Goal: Information Seeking & Learning: Learn about a topic

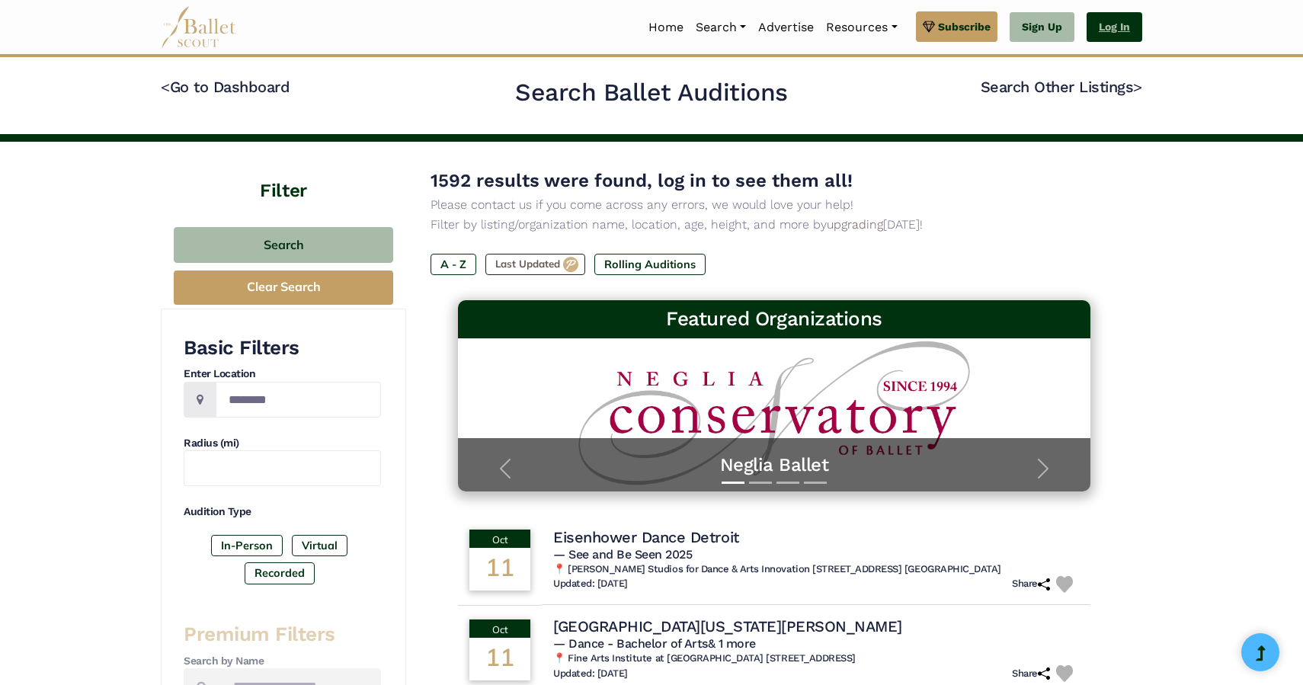
click at [1125, 30] on link "Log In" at bounding box center [1114, 27] width 56 height 30
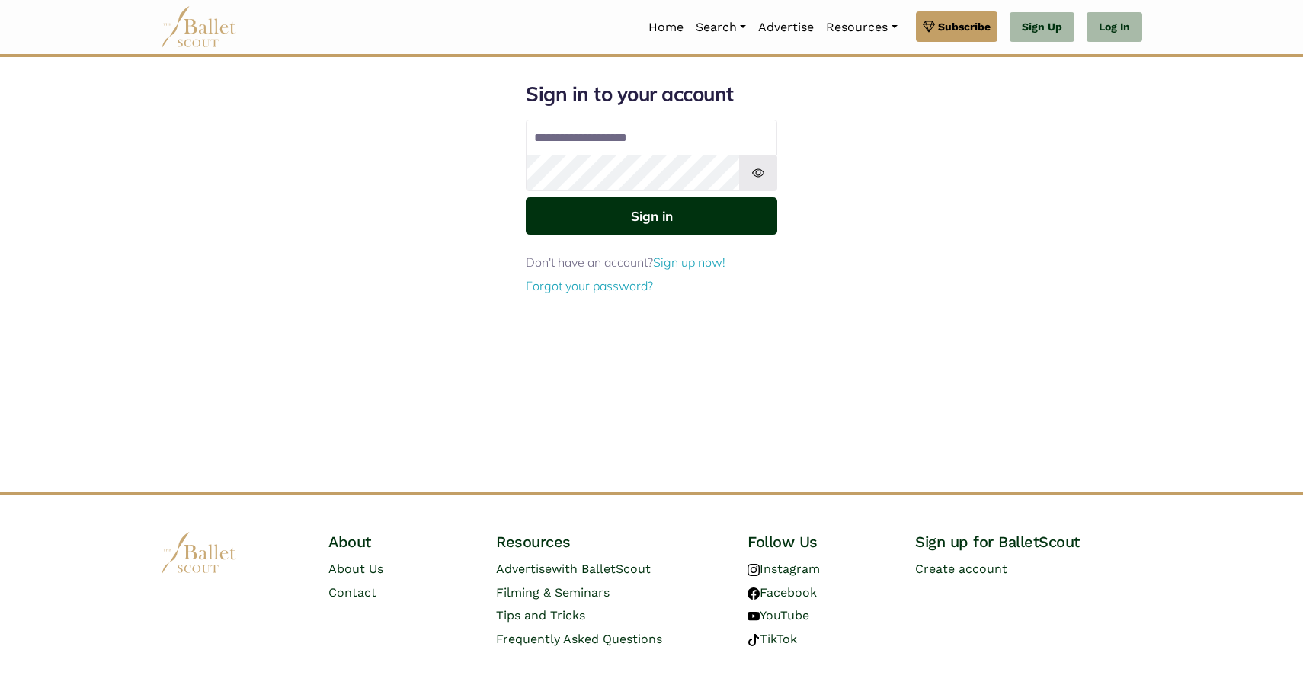
type input "**********"
click at [651, 220] on button "Sign in" at bounding box center [651, 215] width 251 height 37
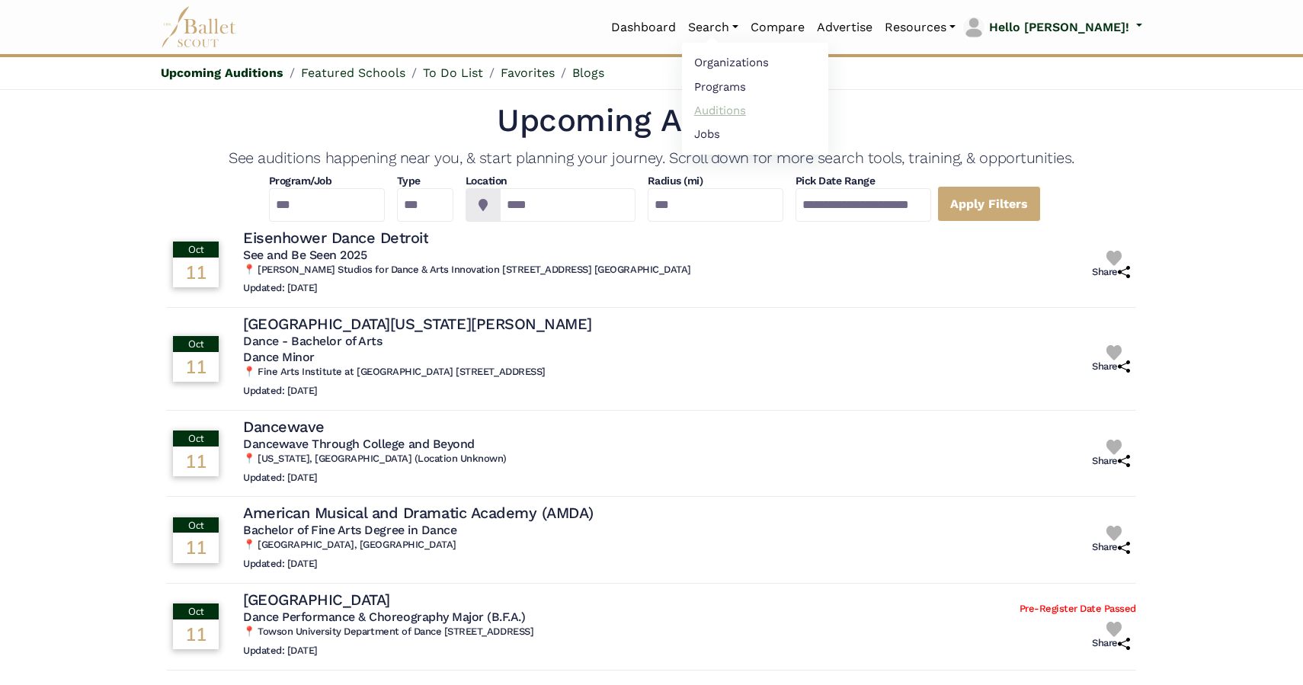
click at [765, 110] on link "Auditions" at bounding box center [755, 110] width 146 height 24
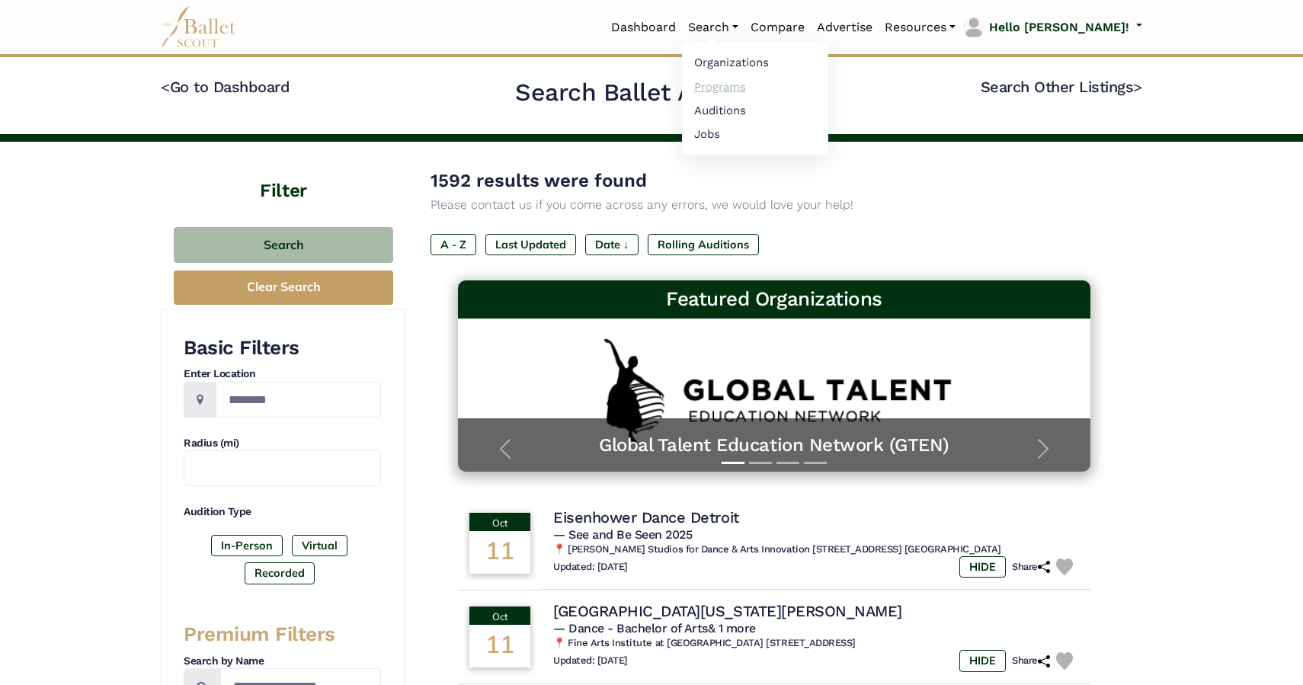
click at [762, 91] on link "Programs" at bounding box center [755, 87] width 146 height 24
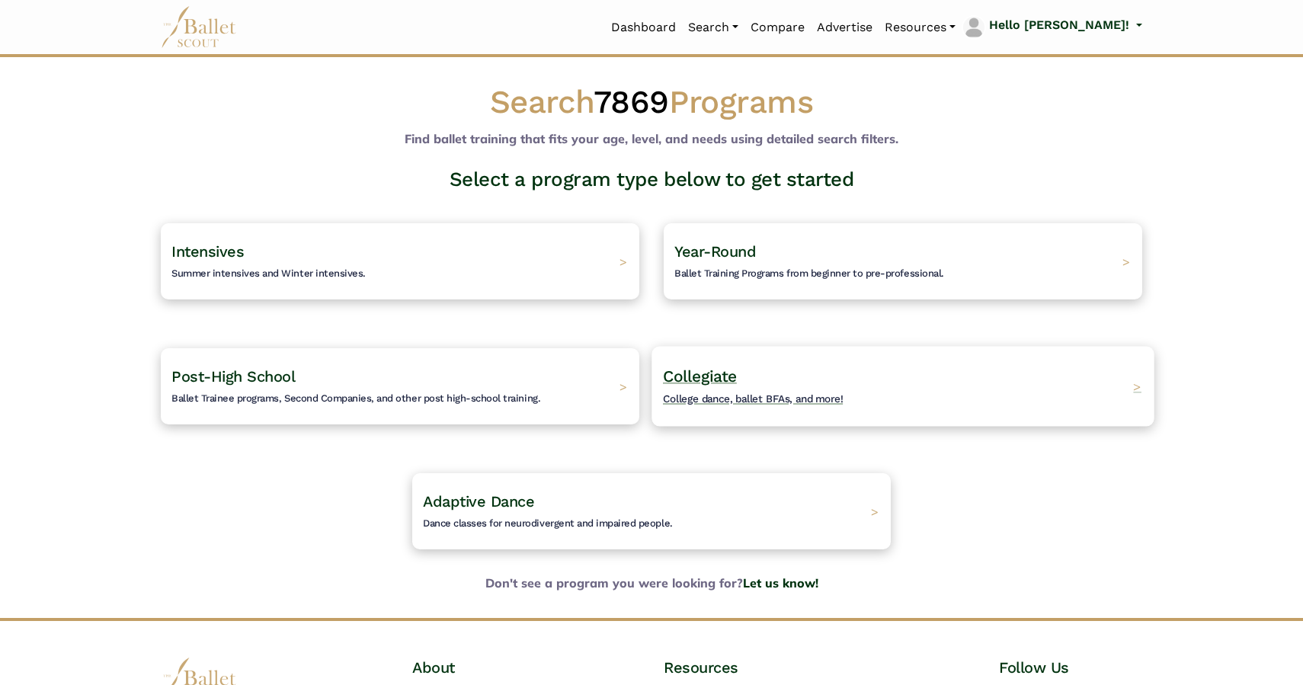
click at [783, 405] on h4 "Collegiate College dance, ballet BFAs, and more!" at bounding box center [753, 387] width 181 height 42
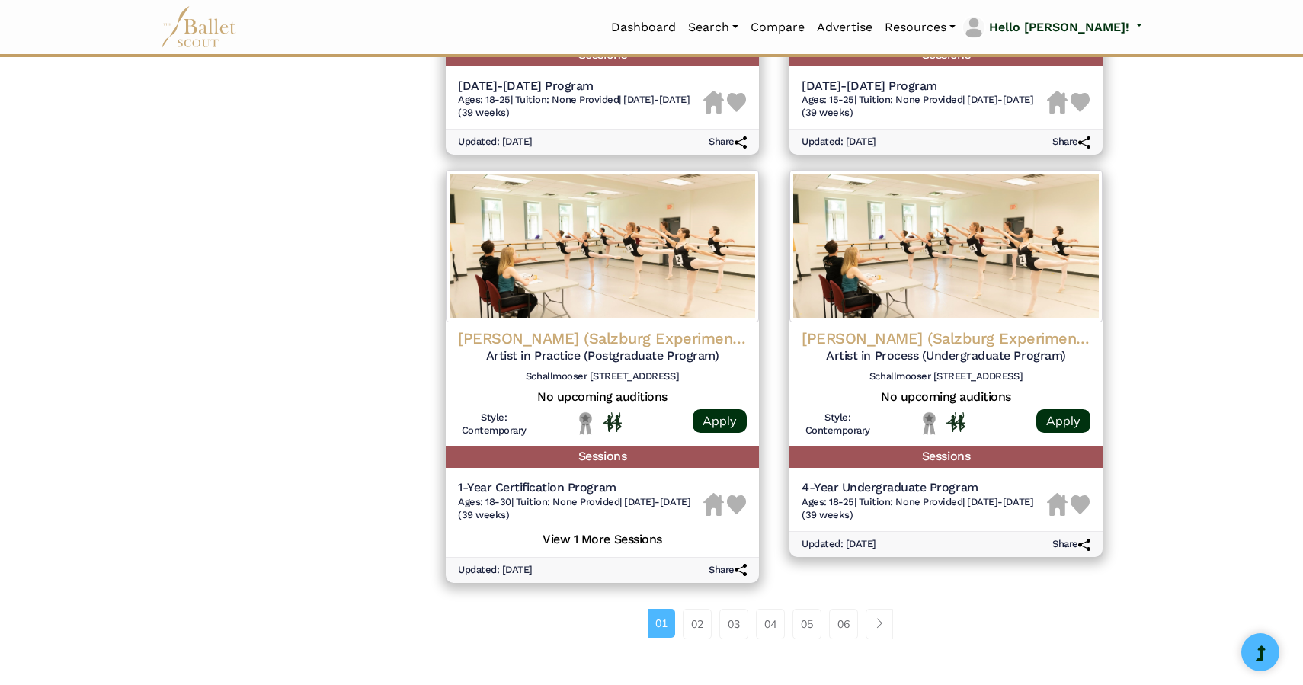
scroll to position [1822, 0]
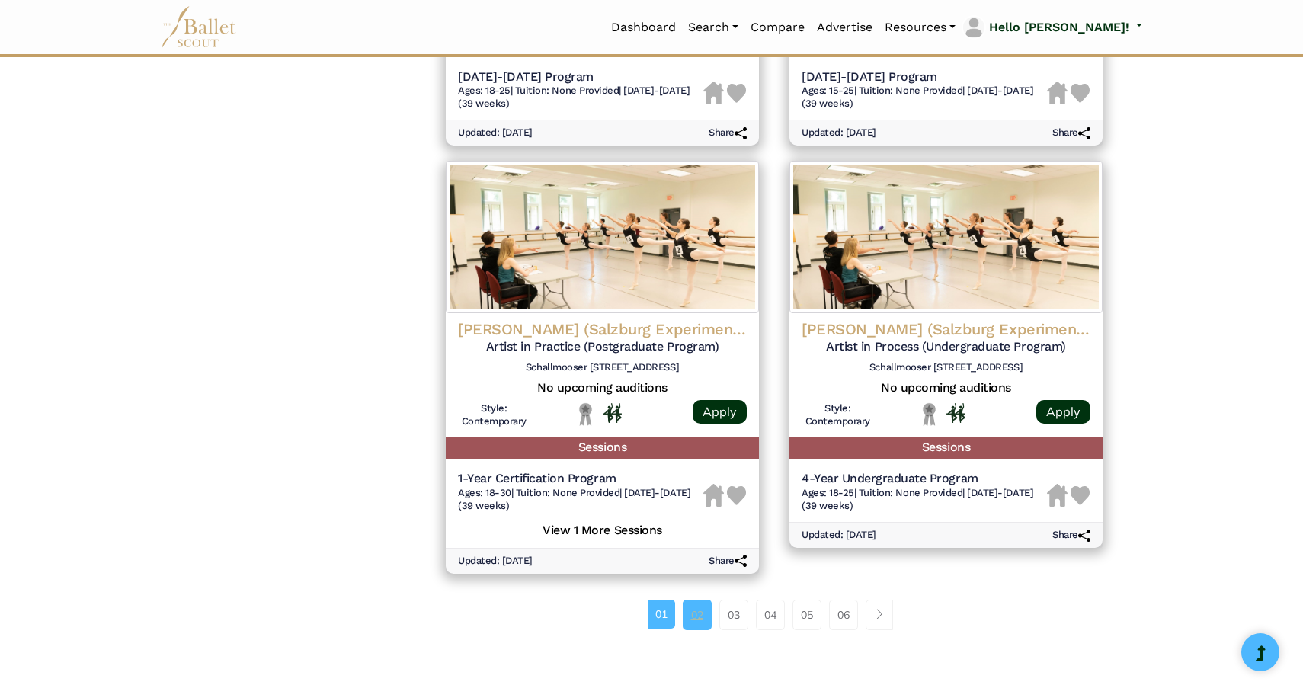
click at [696, 623] on link "02" at bounding box center [697, 615] width 29 height 30
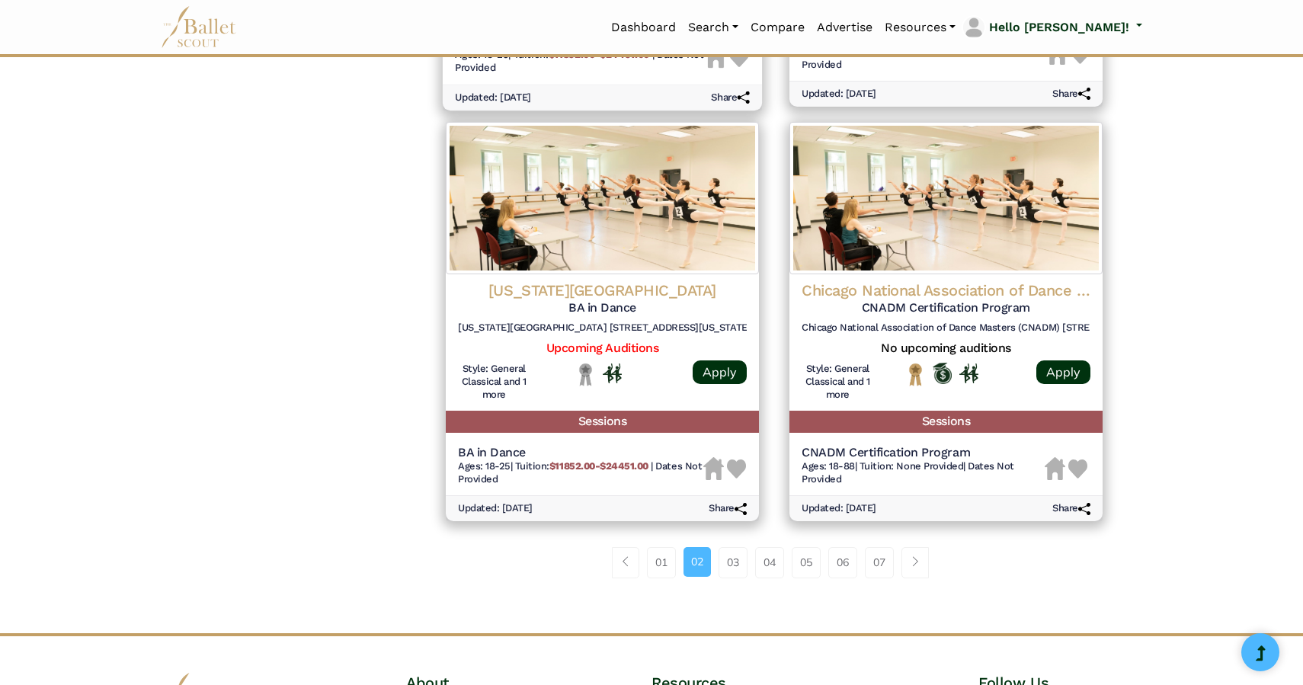
scroll to position [1928, 0]
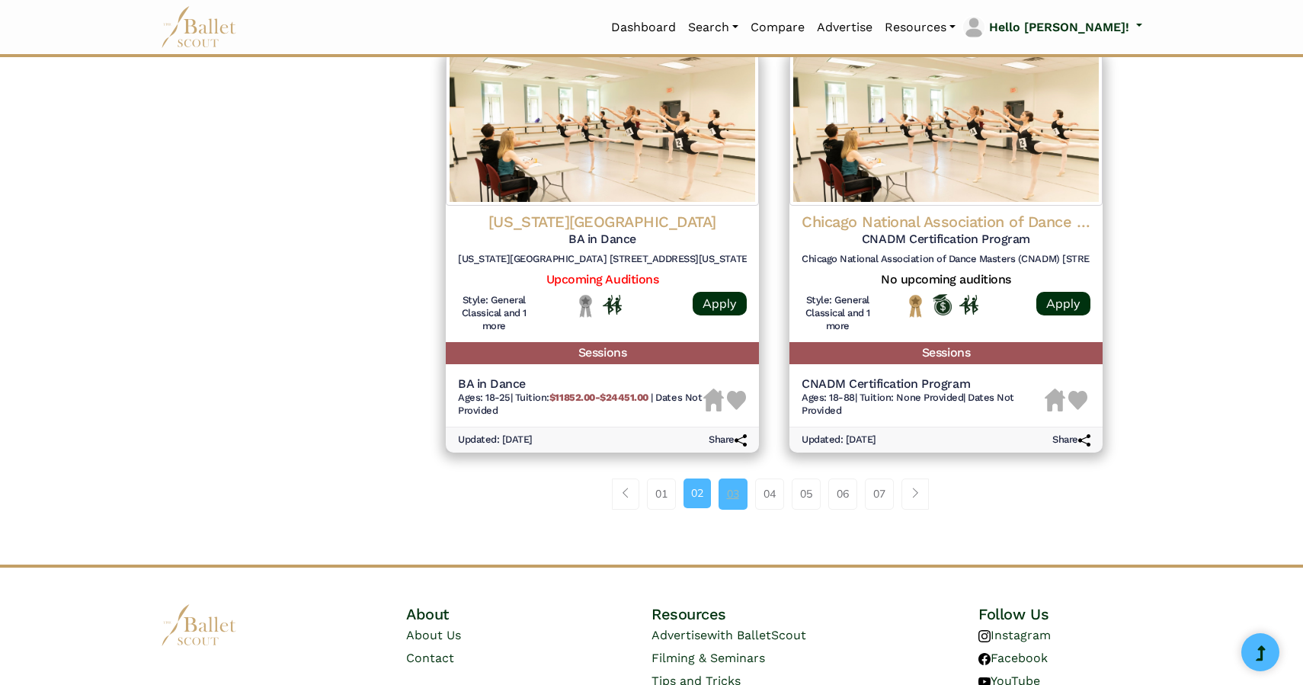
click at [729, 500] on link "03" at bounding box center [732, 493] width 29 height 30
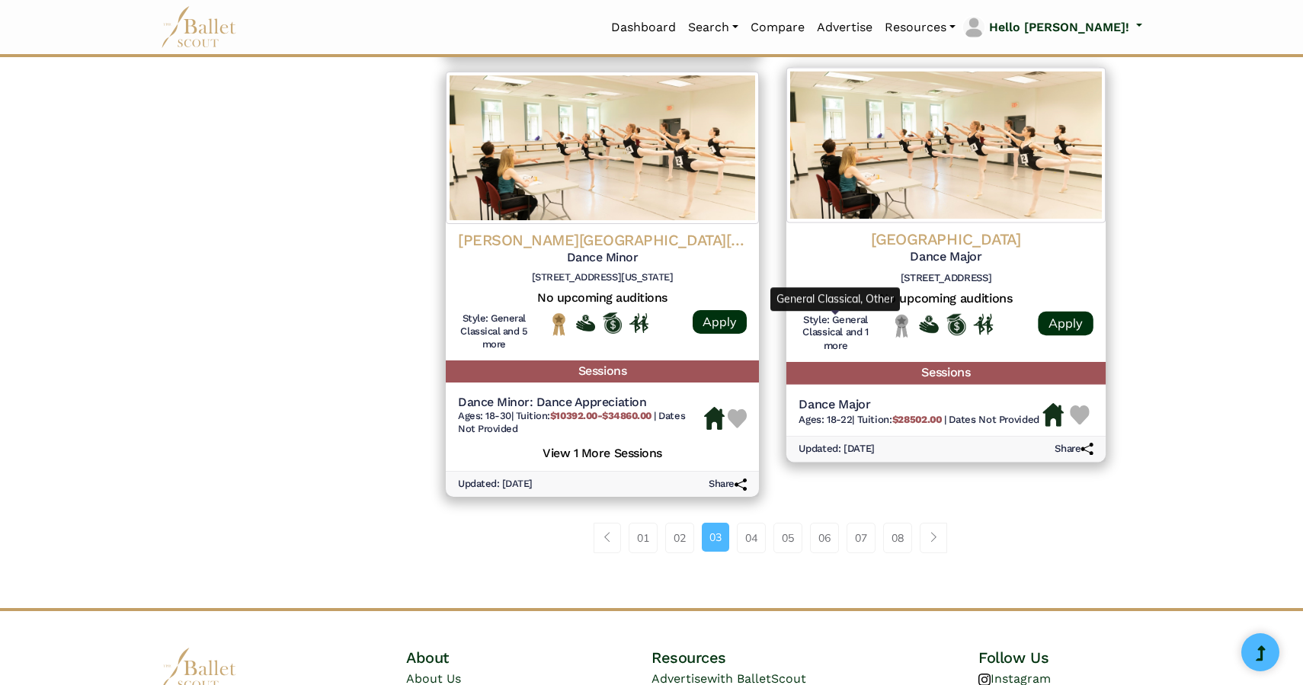
scroll to position [1934, 0]
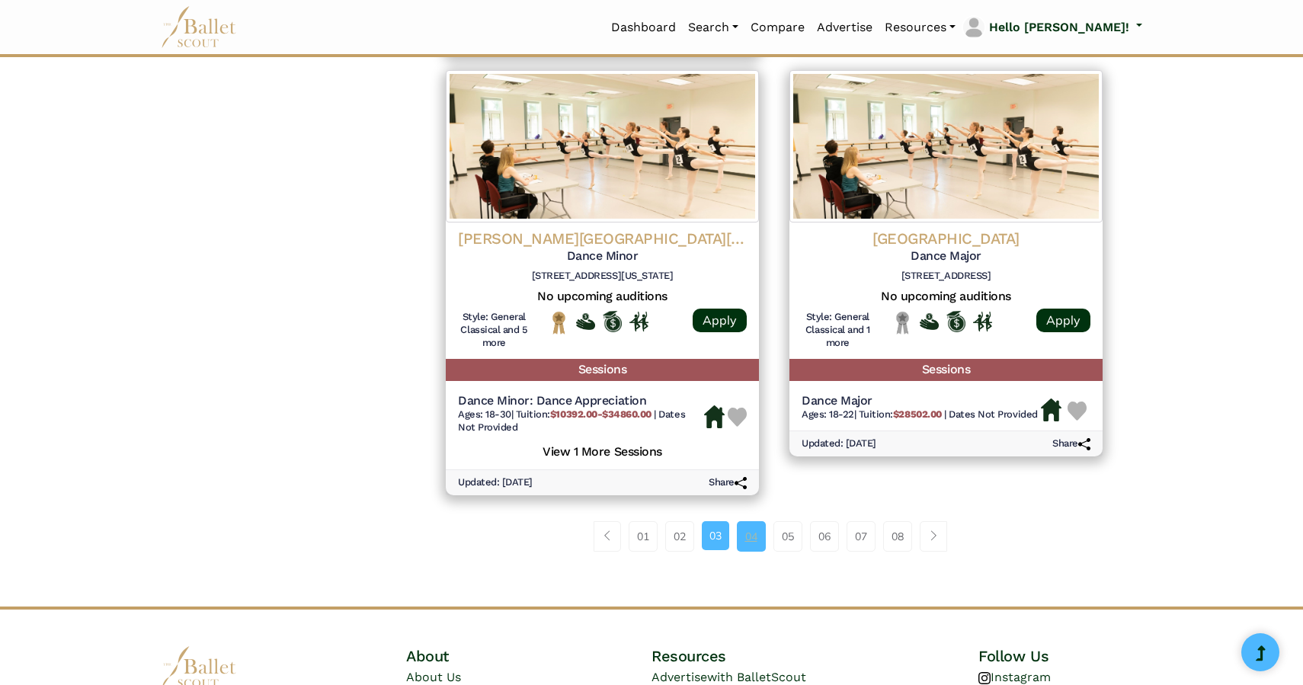
click at [747, 543] on link "04" at bounding box center [751, 536] width 29 height 30
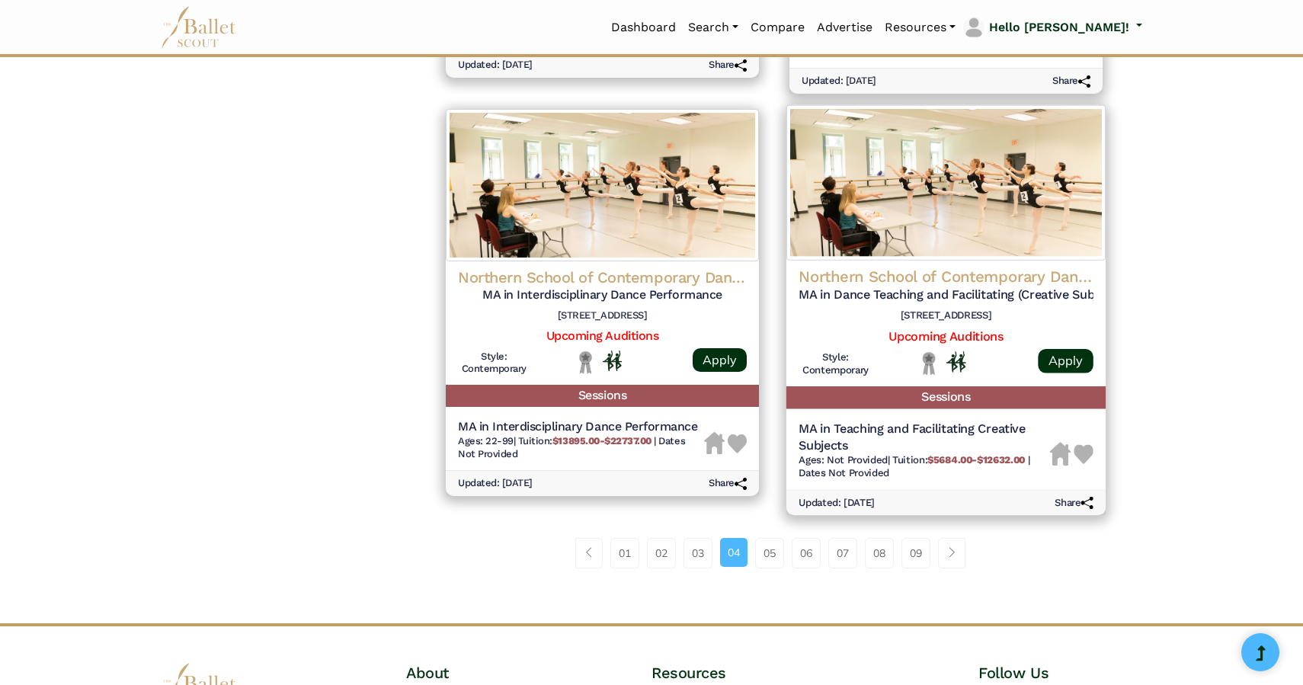
scroll to position [1909, 0]
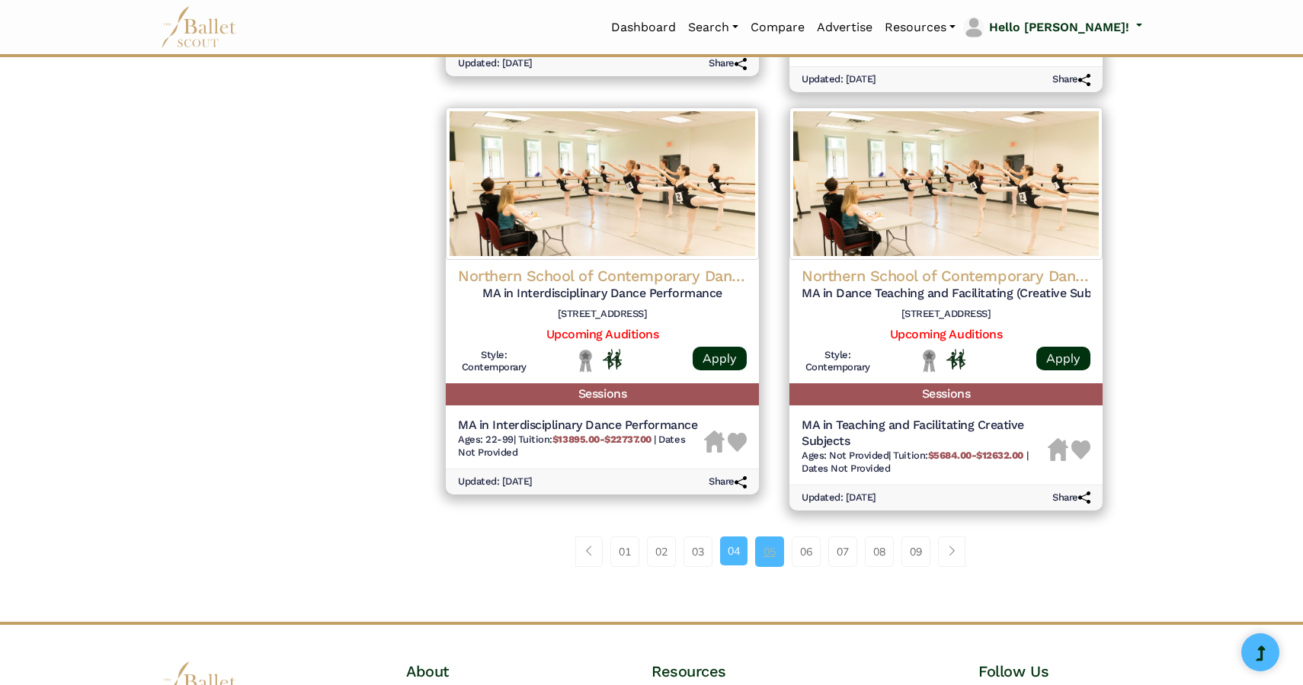
click at [777, 565] on link "05" at bounding box center [769, 551] width 29 height 30
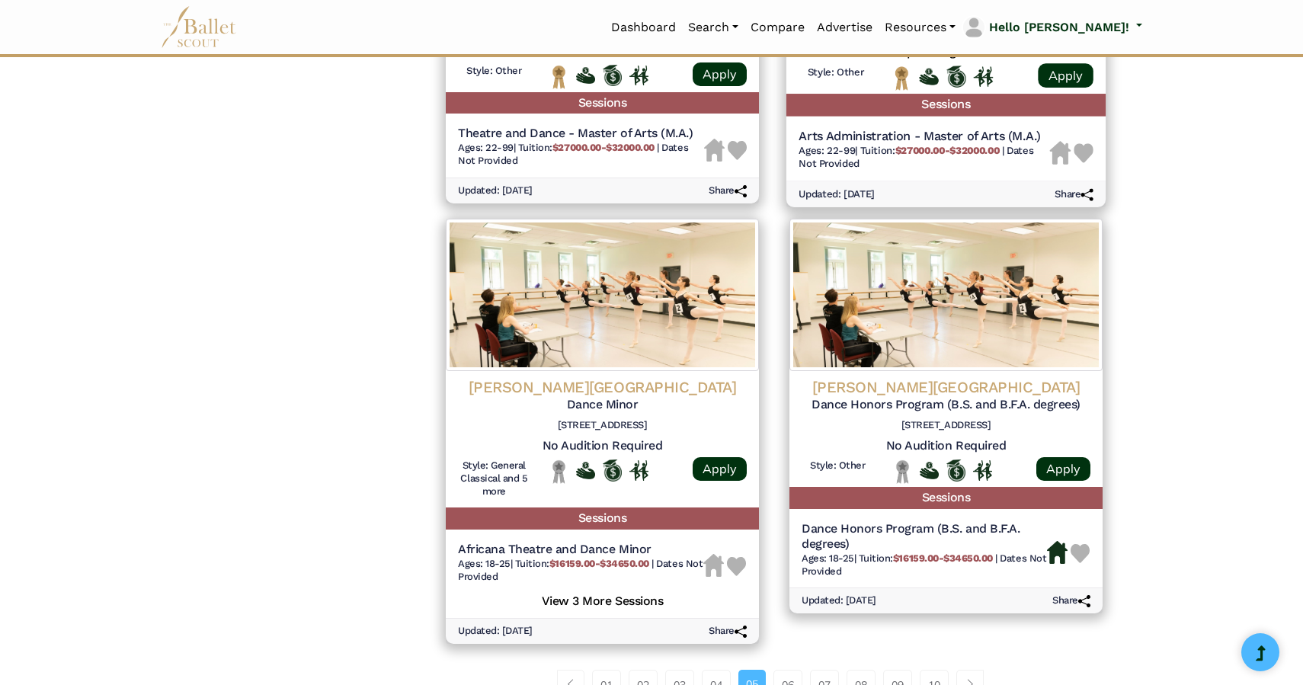
scroll to position [1852, 0]
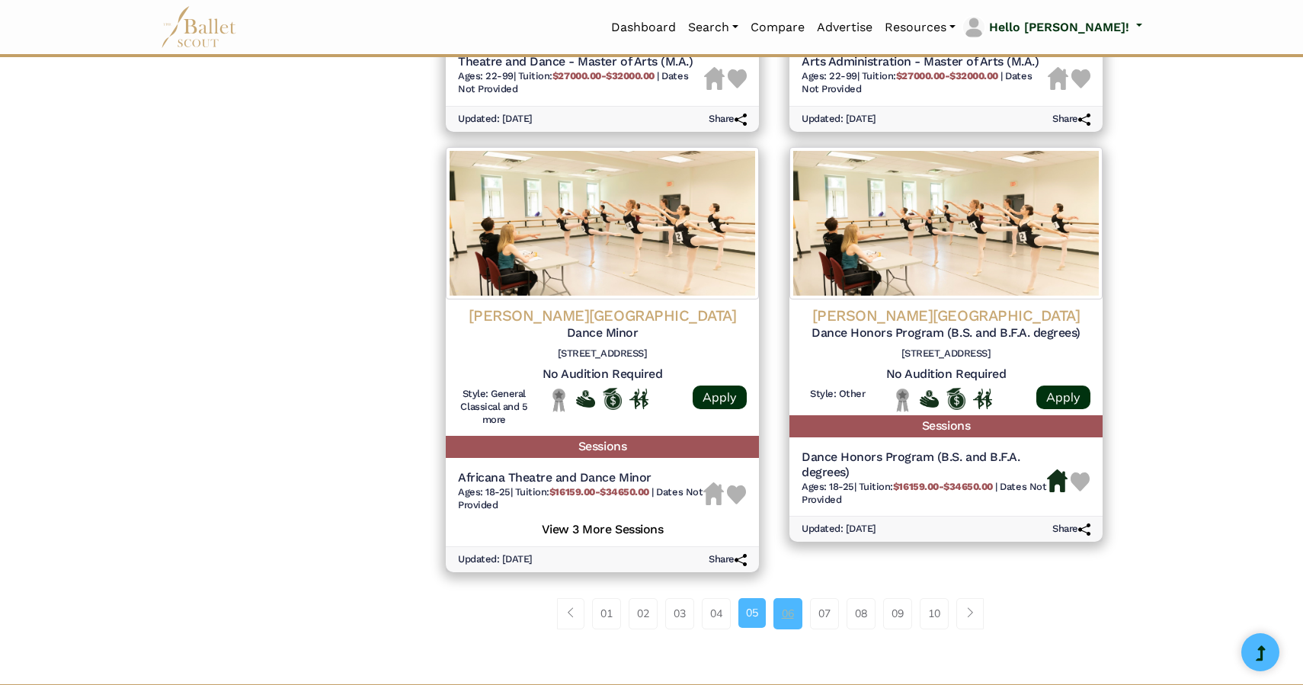
click at [786, 626] on link "06" at bounding box center [787, 613] width 29 height 30
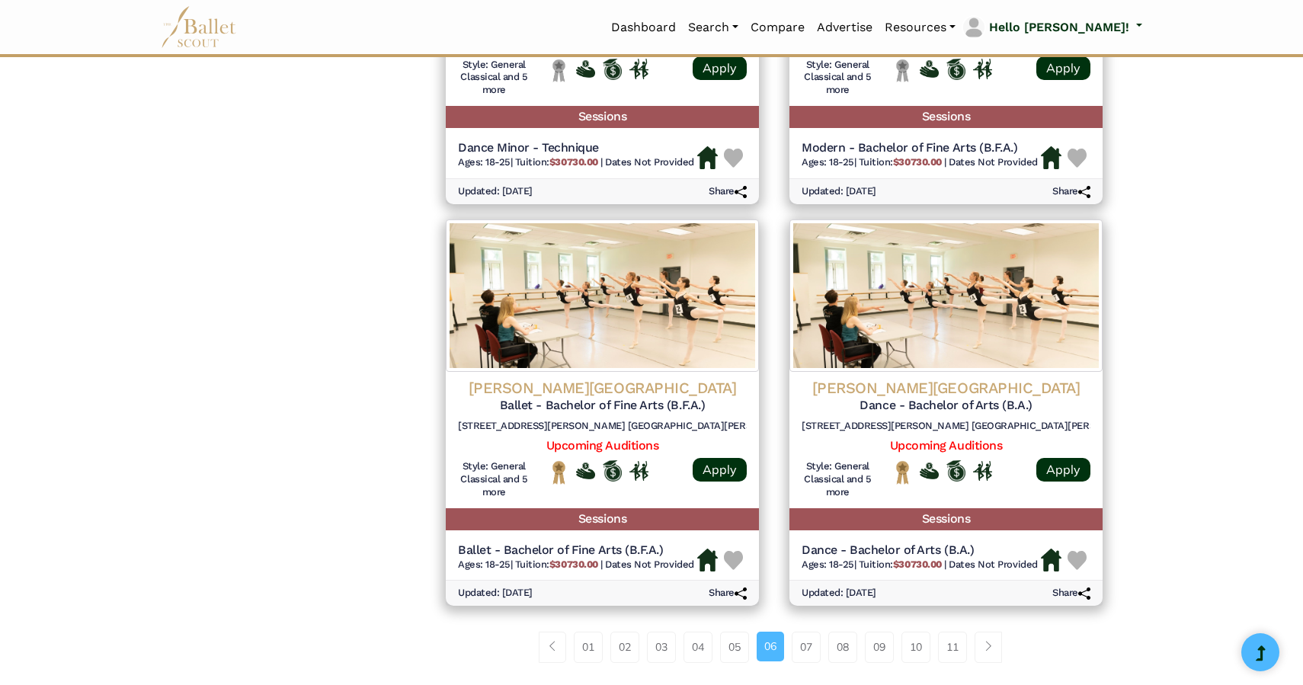
scroll to position [1870, 0]
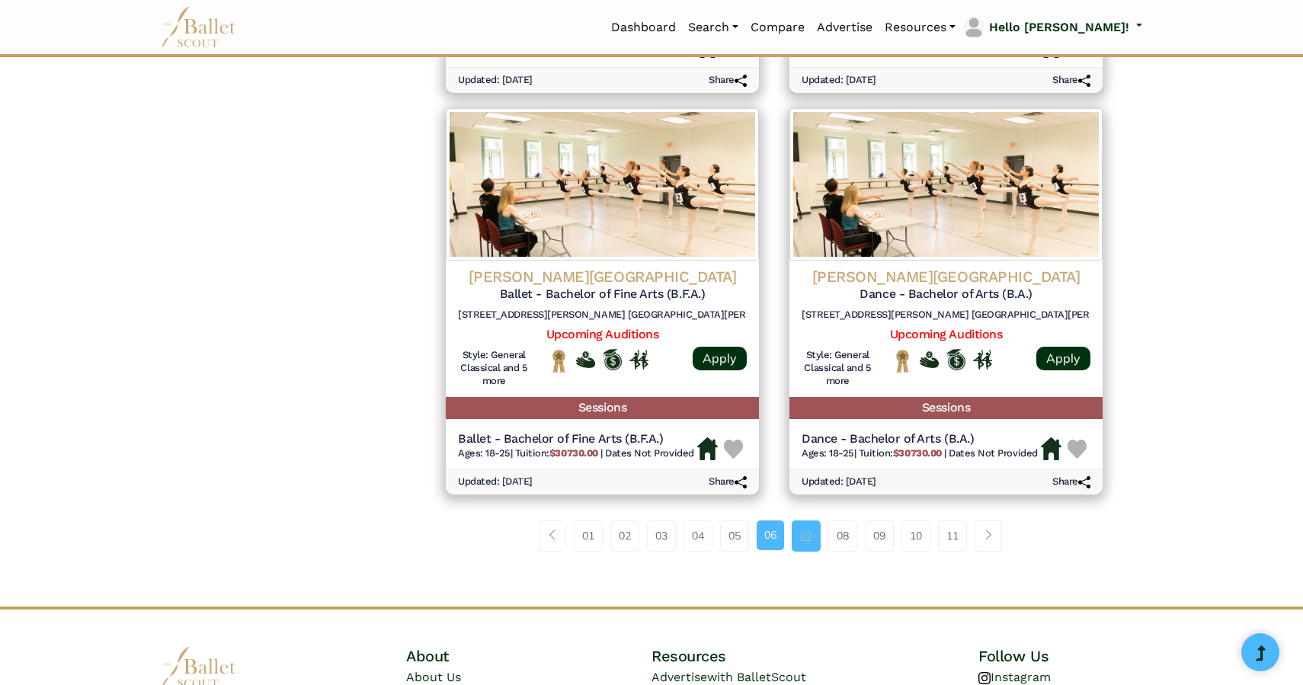
click at [803, 527] on link "07" at bounding box center [806, 535] width 29 height 30
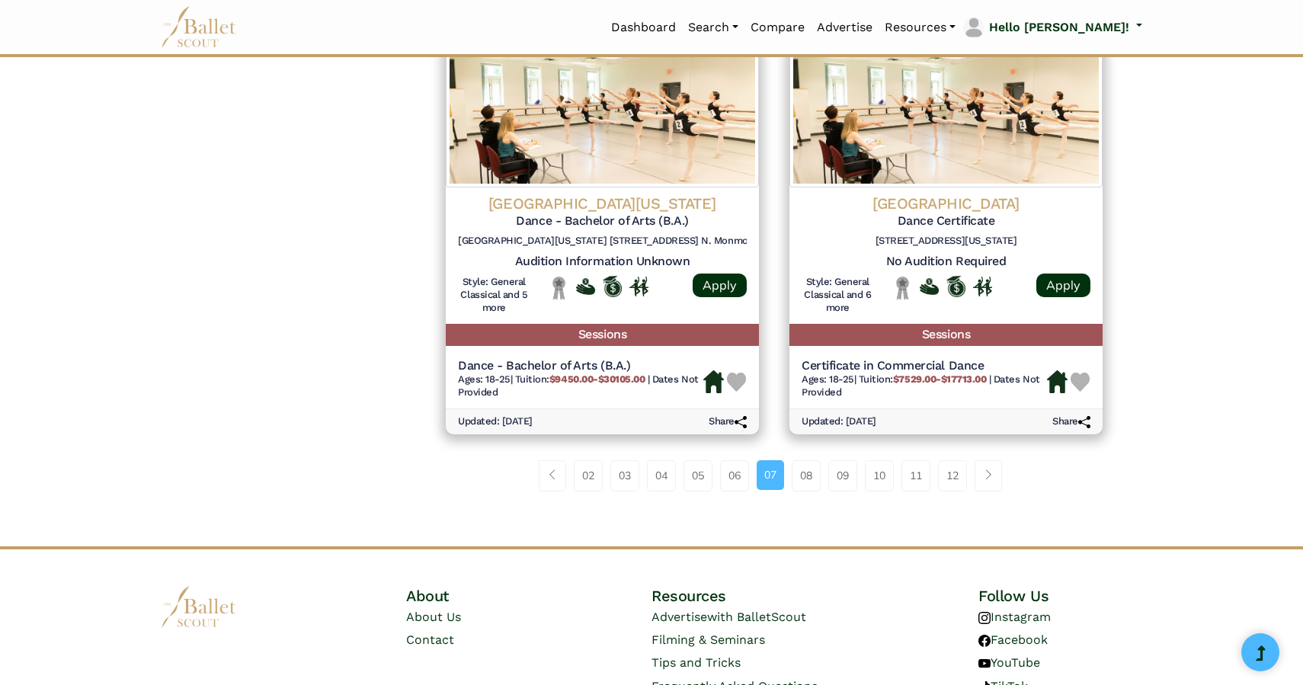
scroll to position [1957, 0]
click at [810, 485] on link "08" at bounding box center [806, 474] width 29 height 30
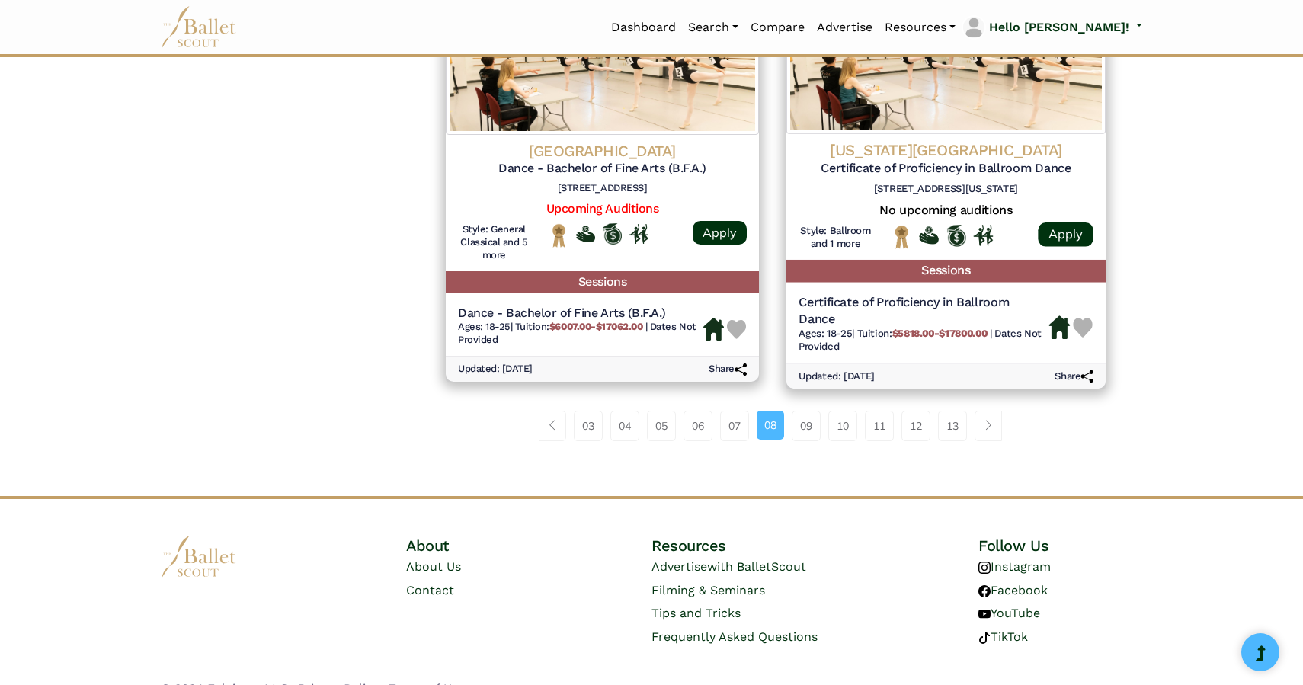
scroll to position [2038, 0]
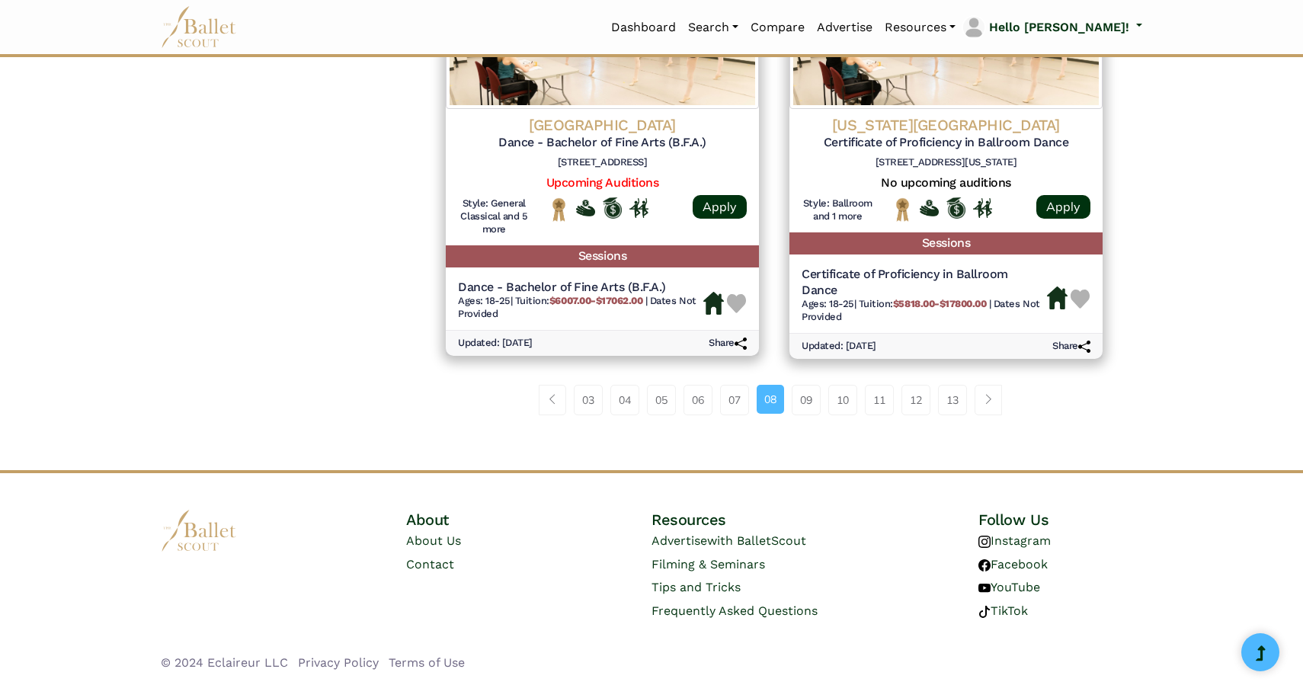
click at [802, 418] on div "03 04 05 06 07 08 09 10 11 12" at bounding box center [773, 405] width 687 height 79
click at [807, 405] on link "09" at bounding box center [806, 400] width 29 height 30
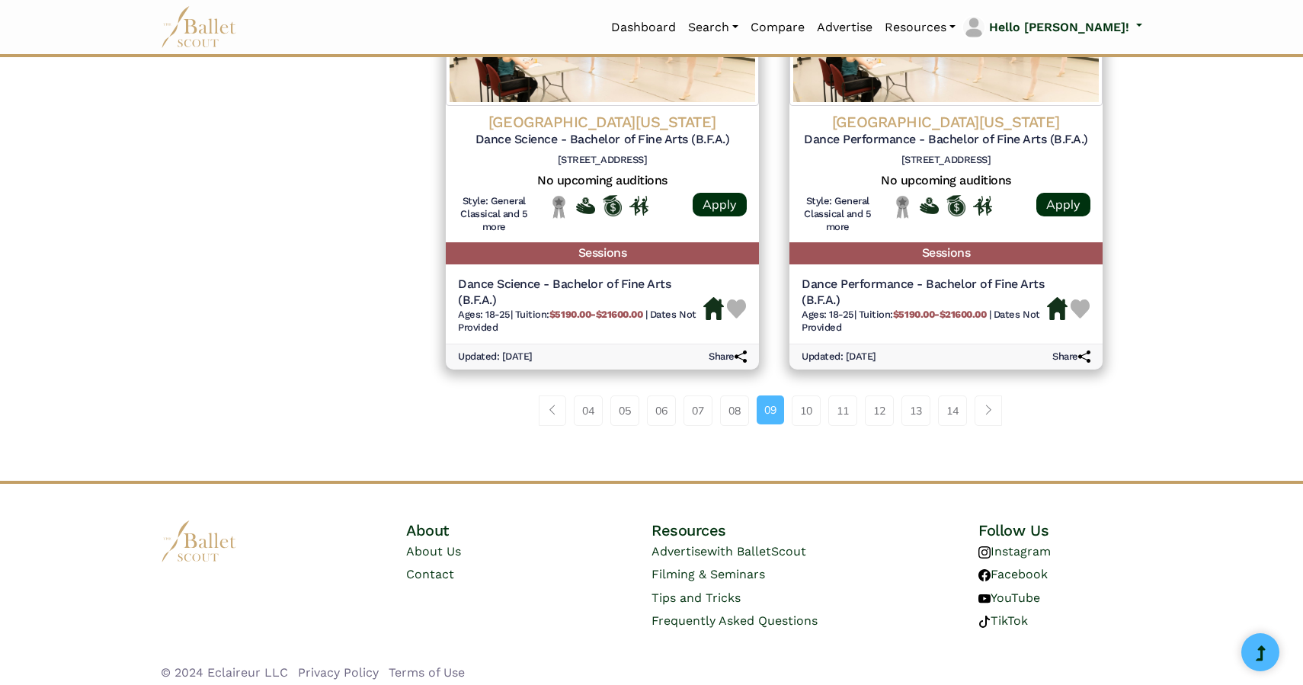
scroll to position [2070, 0]
click at [807, 417] on link "10" at bounding box center [806, 410] width 29 height 30
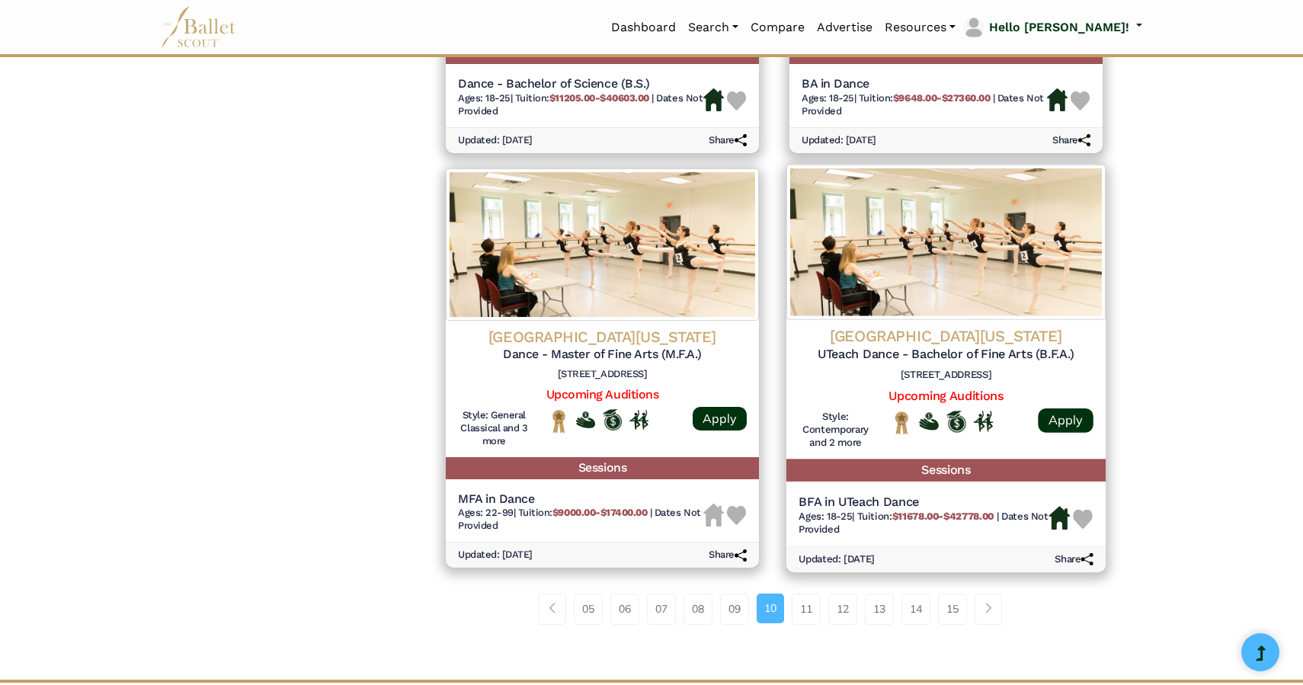
scroll to position [1824, 0]
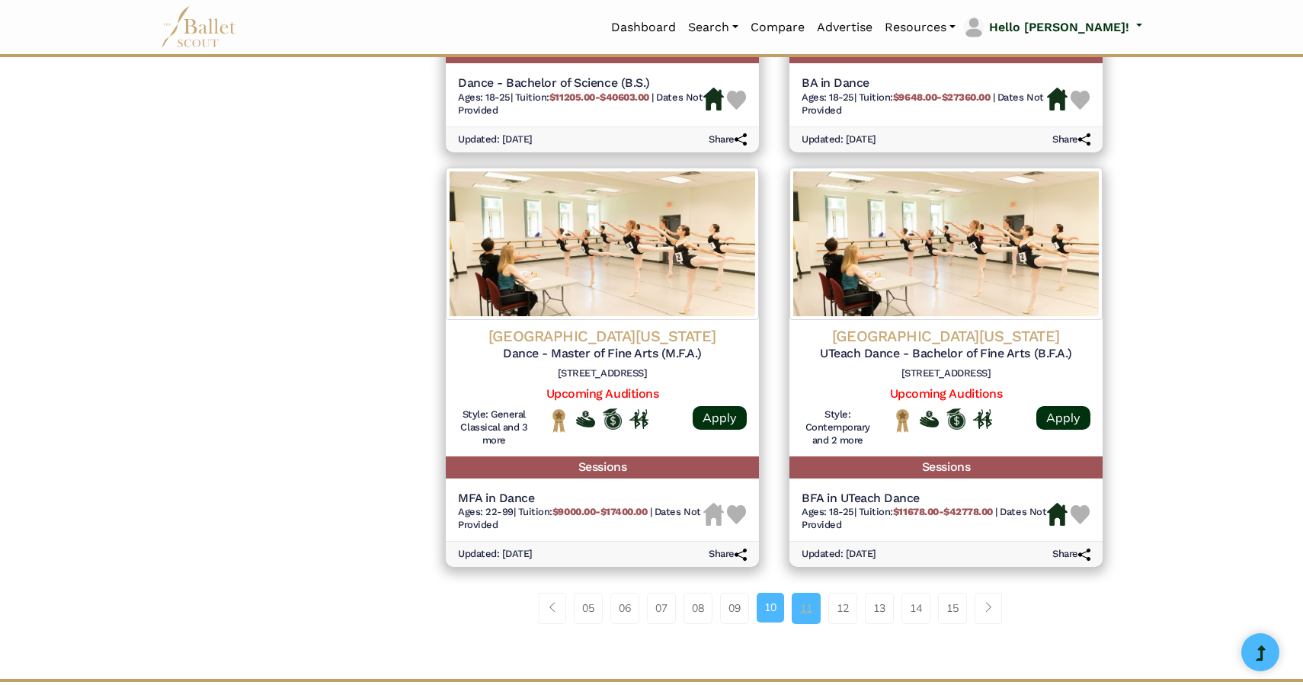
click at [805, 614] on link "11" at bounding box center [806, 608] width 29 height 30
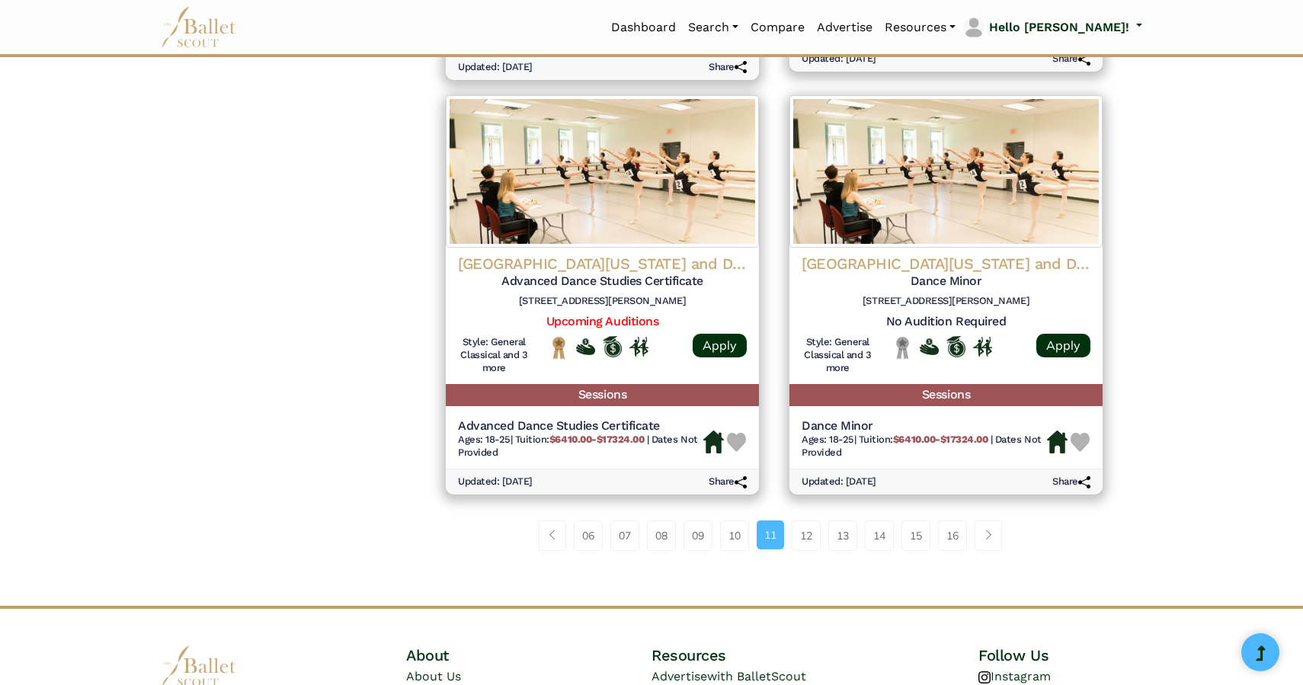
scroll to position [1901, 0]
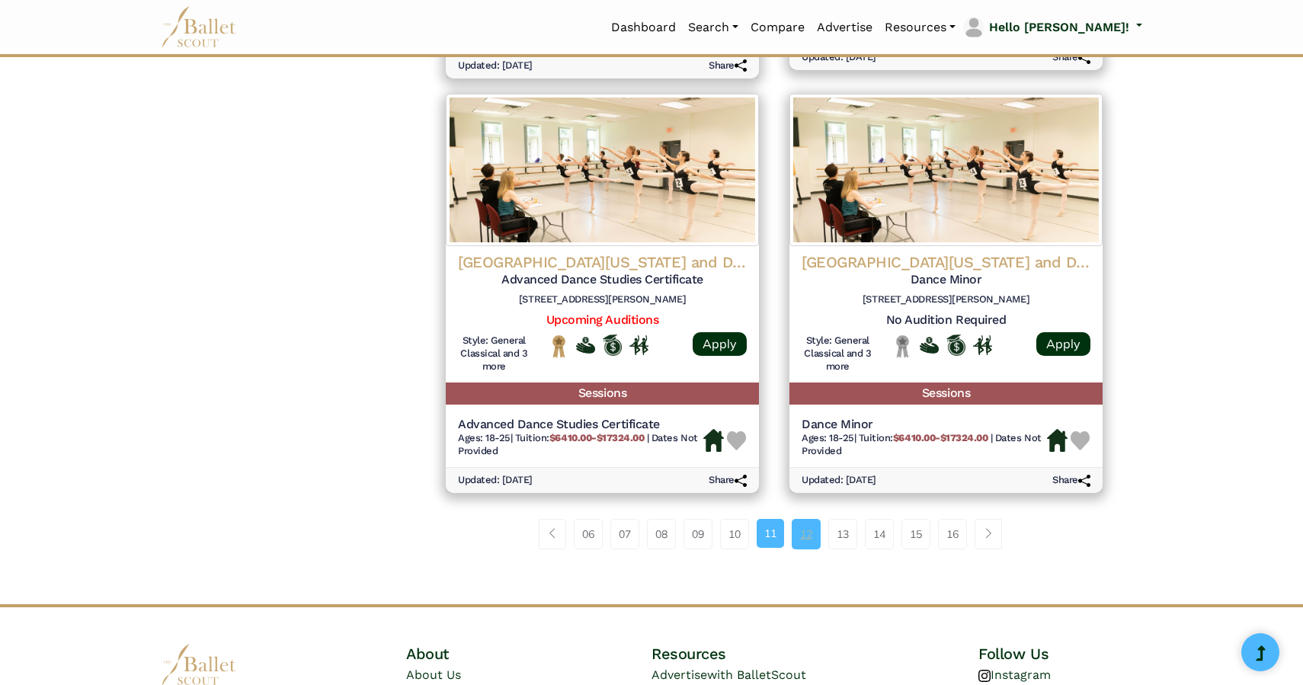
click at [803, 549] on link "12" at bounding box center [806, 534] width 29 height 30
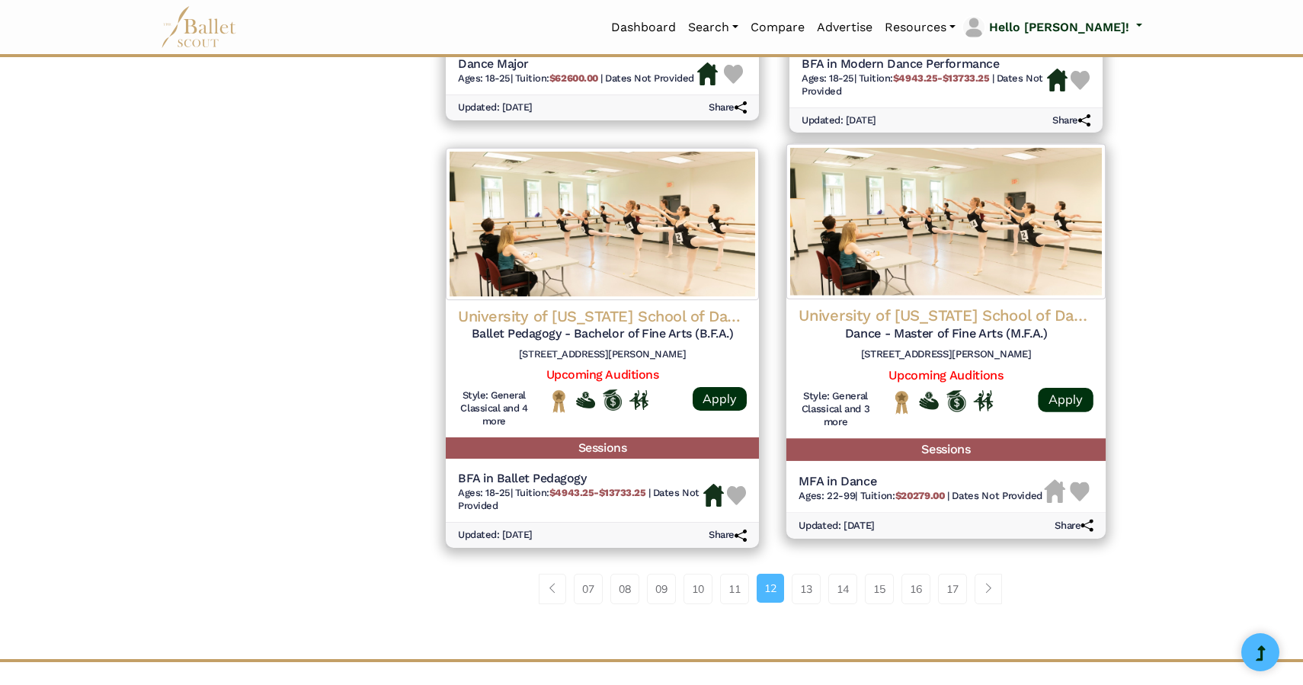
scroll to position [1861, 0]
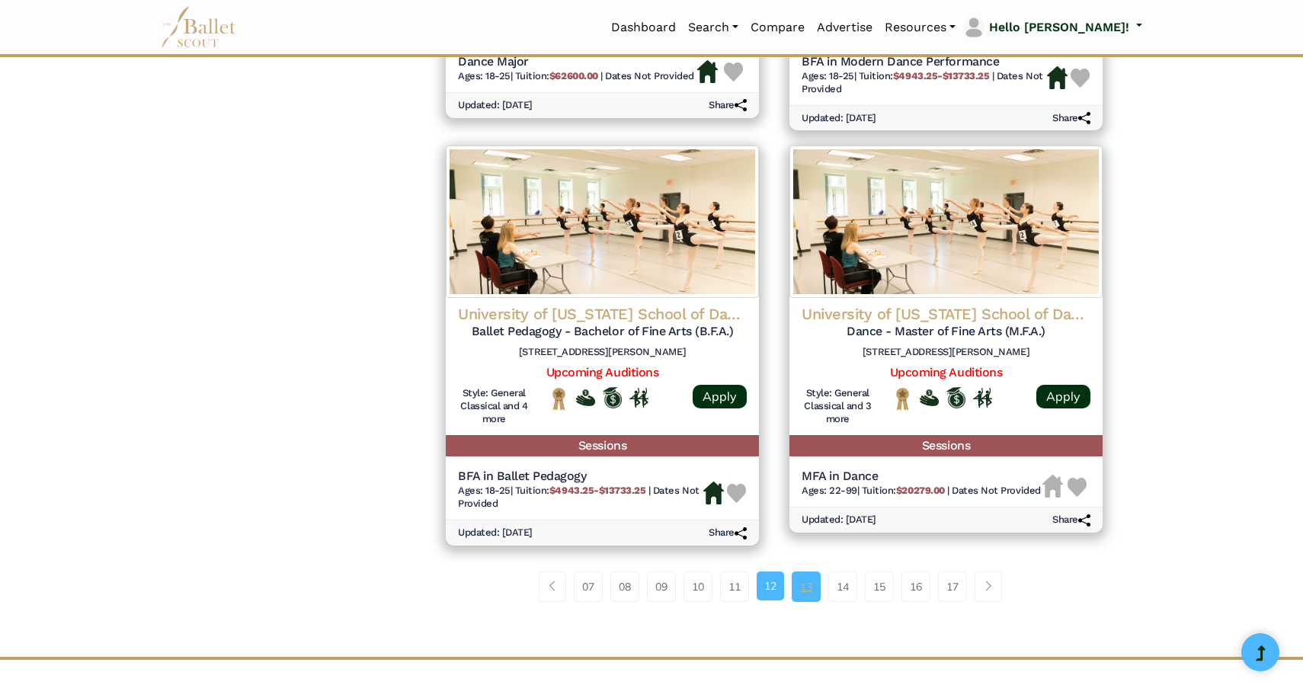
click at [809, 597] on link "13" at bounding box center [806, 586] width 29 height 30
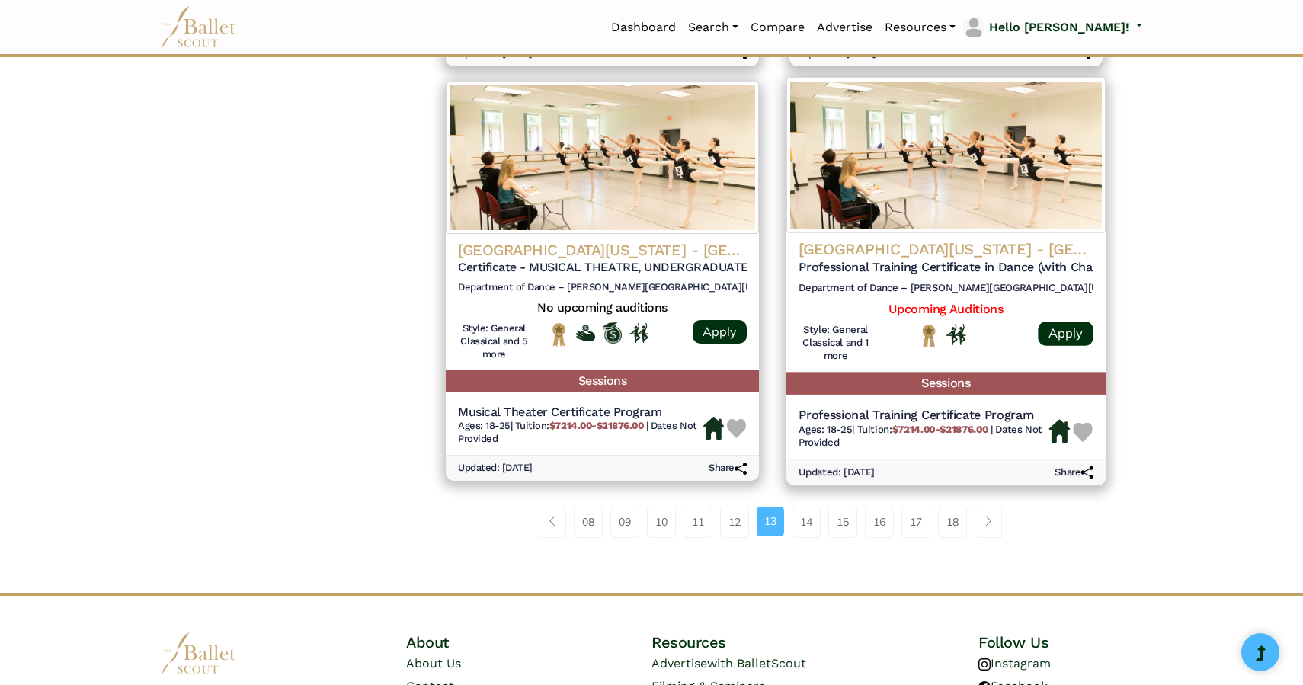
scroll to position [1912, 0]
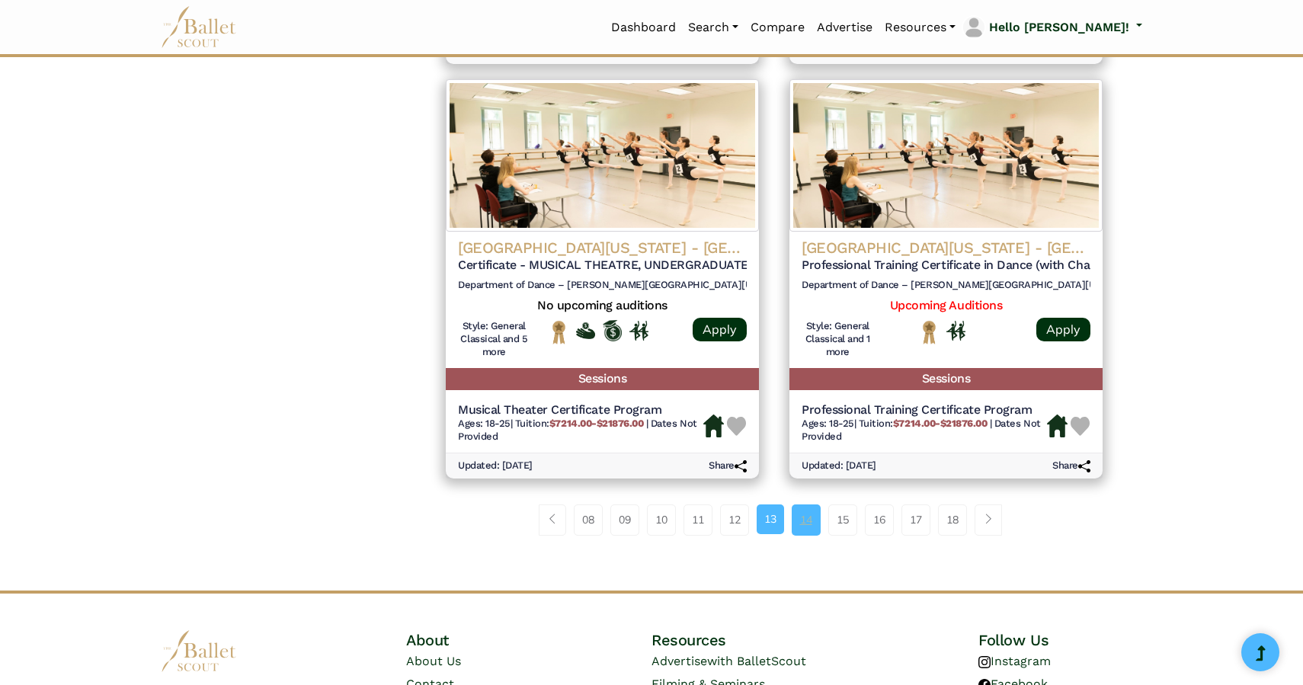
click at [804, 526] on link "14" at bounding box center [806, 519] width 29 height 30
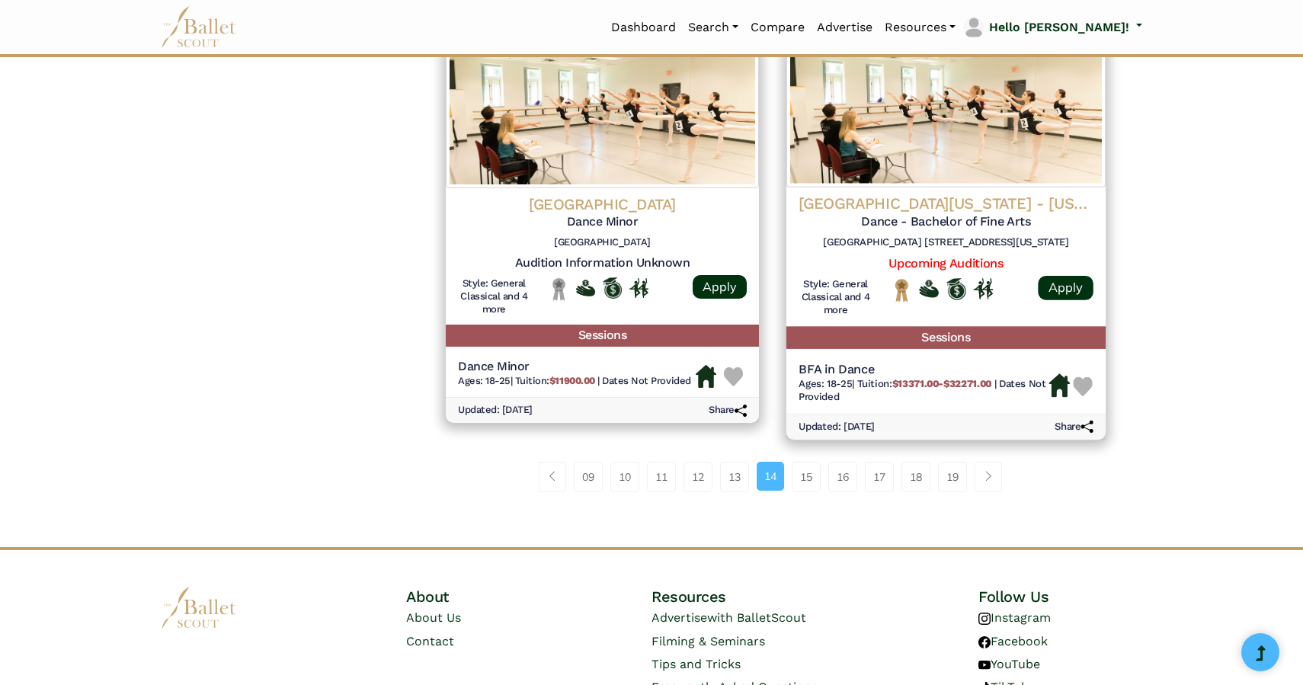
scroll to position [1992, 0]
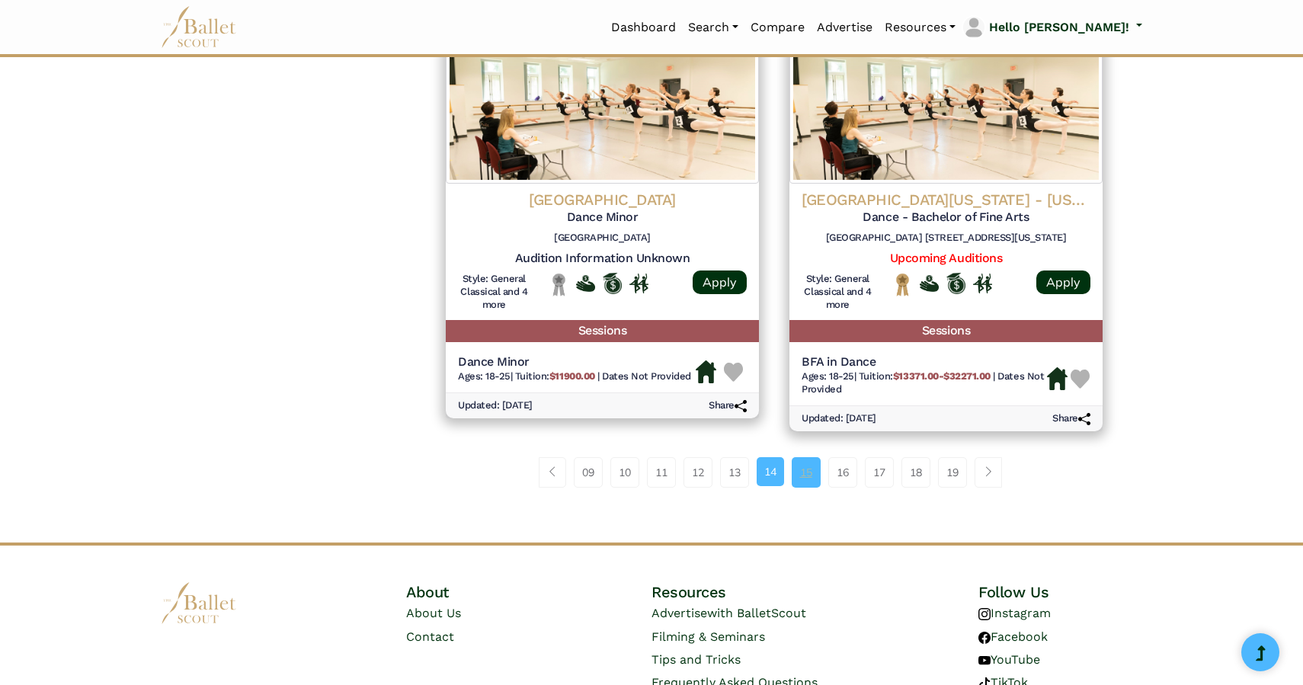
click at [818, 464] on link "15" at bounding box center [806, 472] width 29 height 30
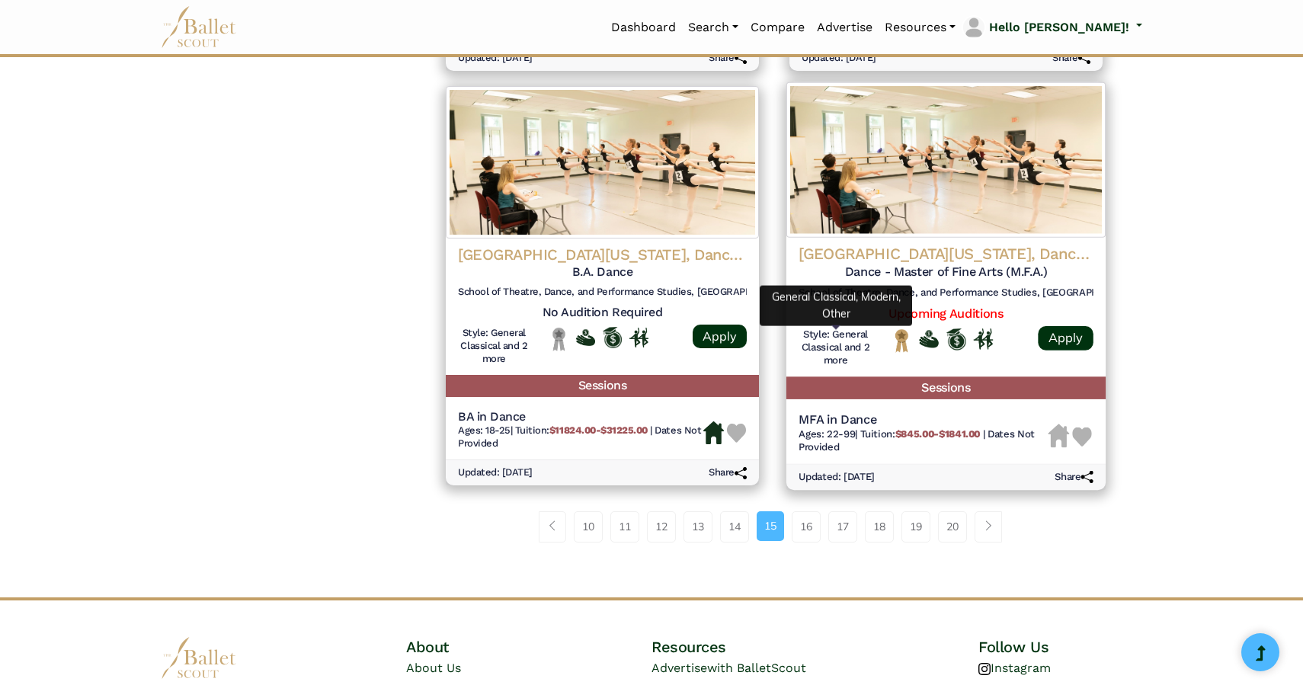
scroll to position [1908, 0]
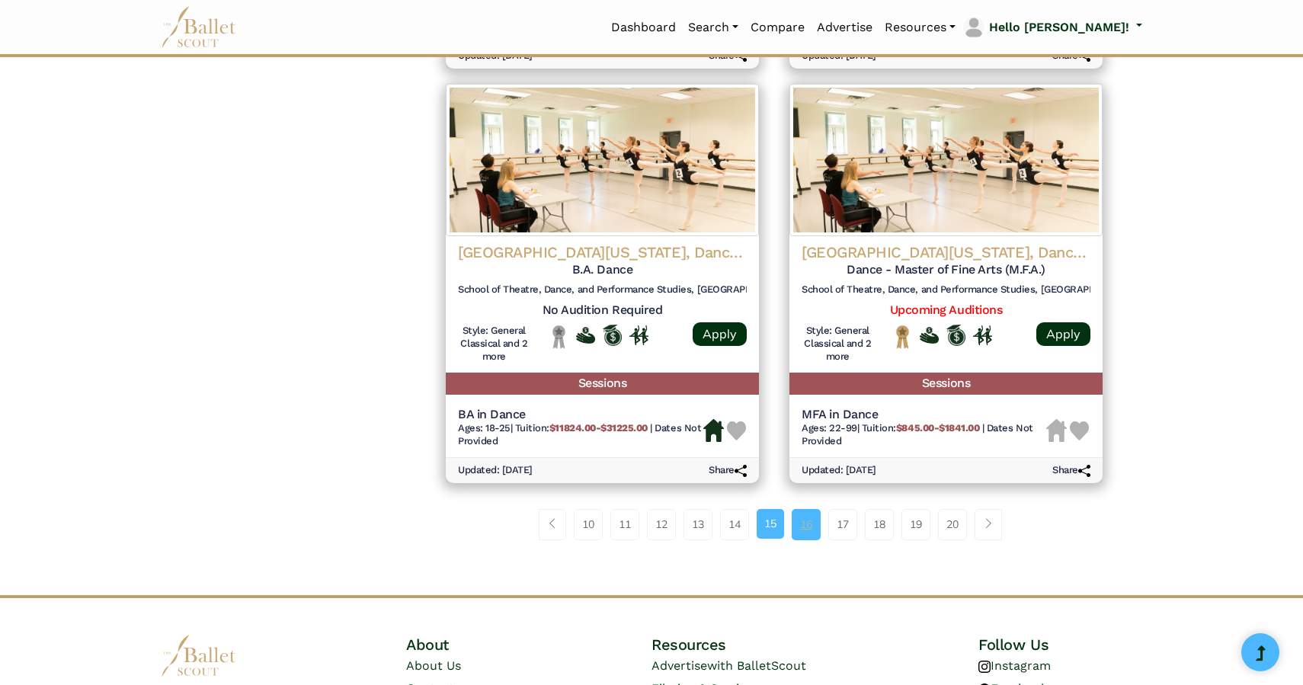
click at [806, 528] on link "16" at bounding box center [806, 524] width 29 height 30
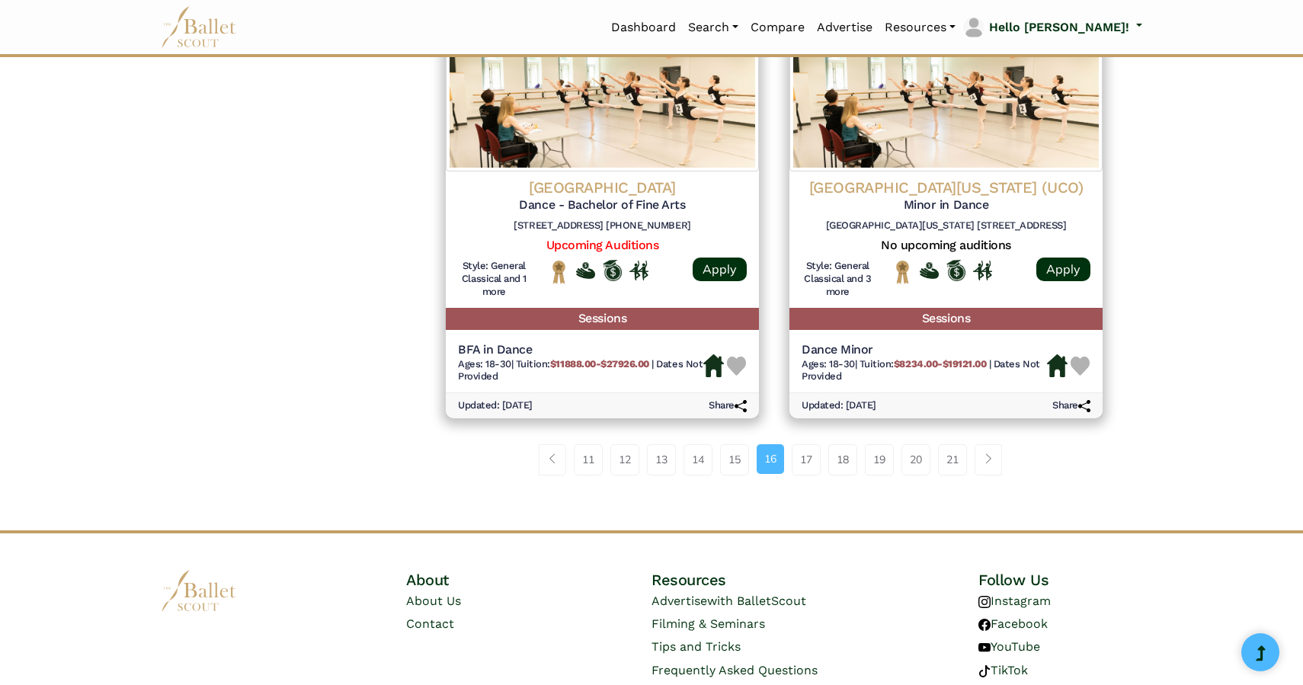
scroll to position [1961, 0]
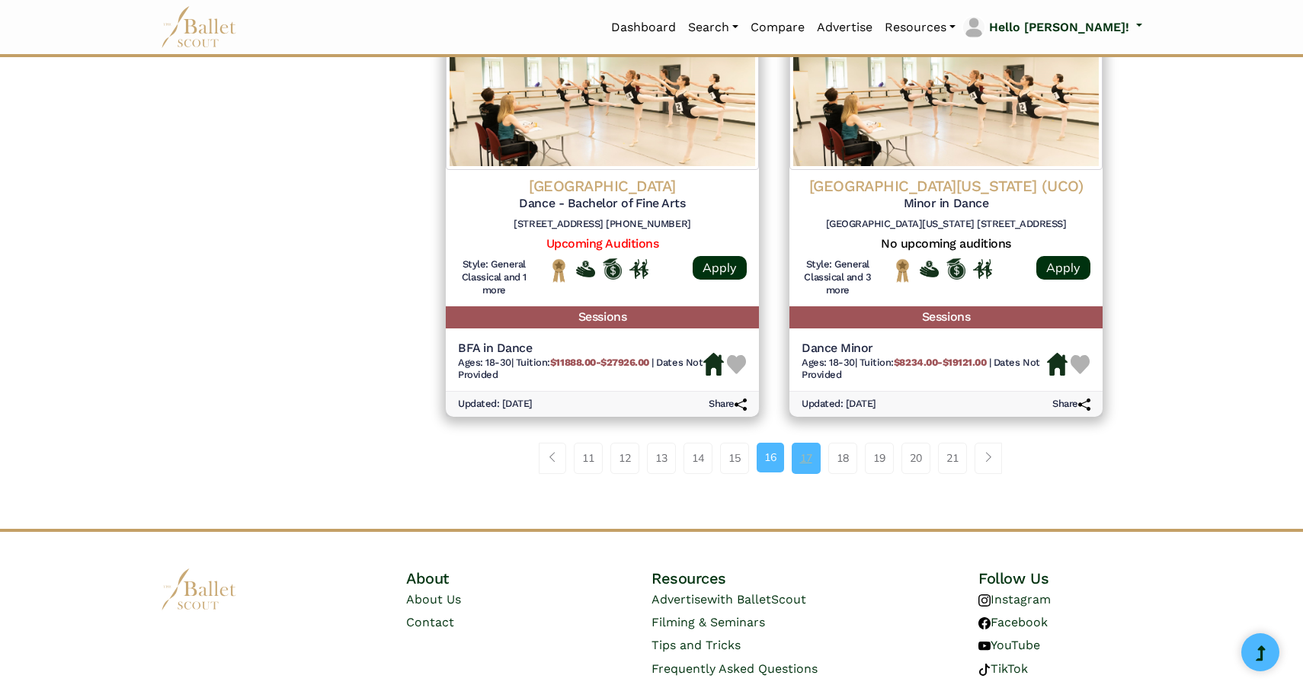
click at [805, 464] on link "17" at bounding box center [806, 458] width 29 height 30
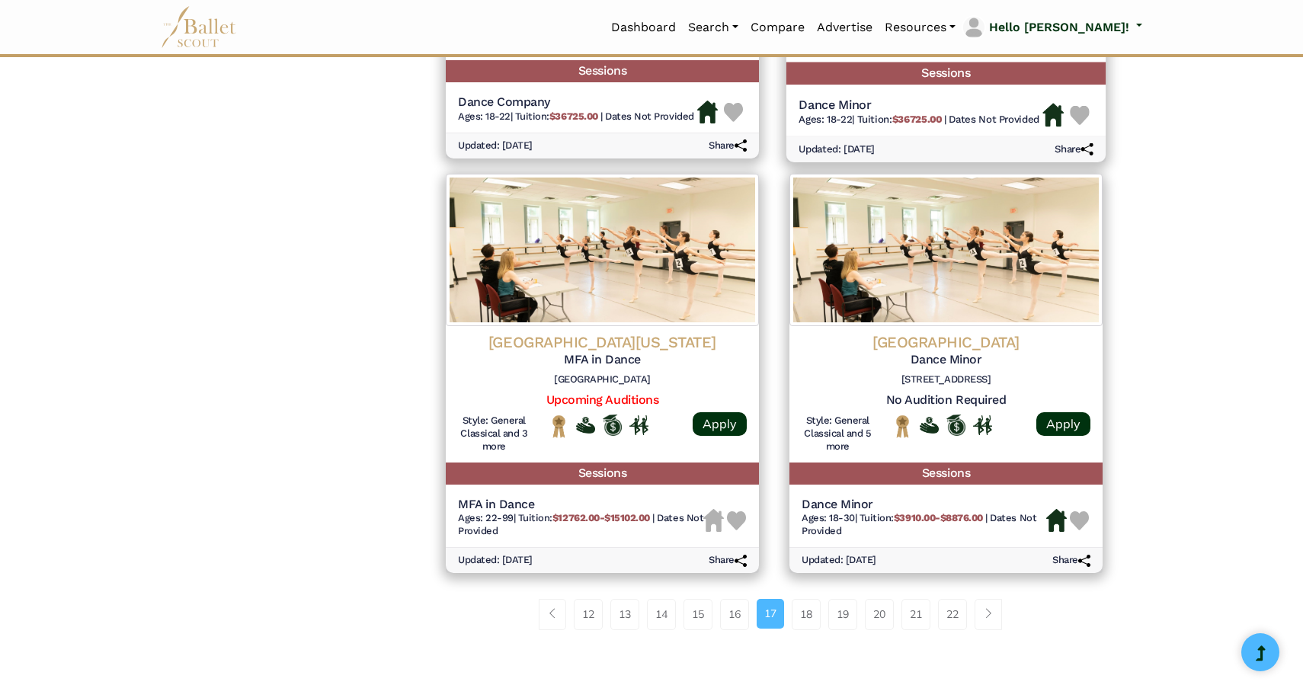
scroll to position [1809, 0]
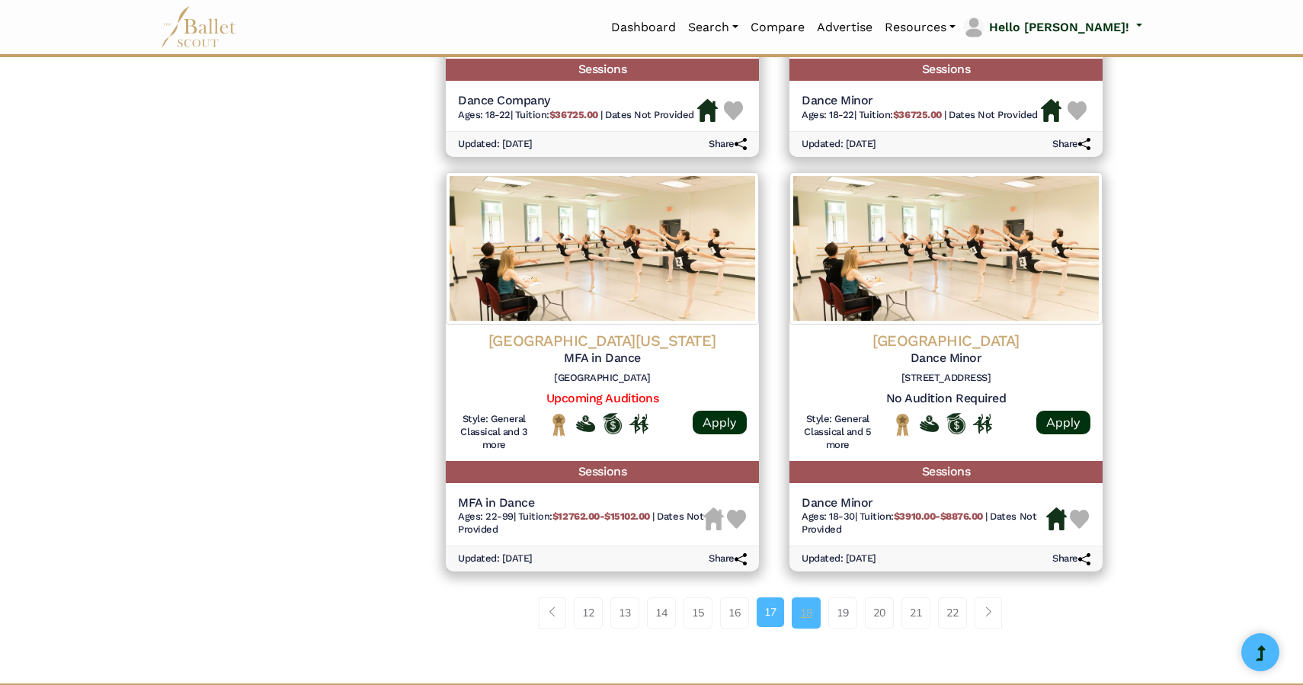
click at [811, 624] on link "18" at bounding box center [806, 612] width 29 height 30
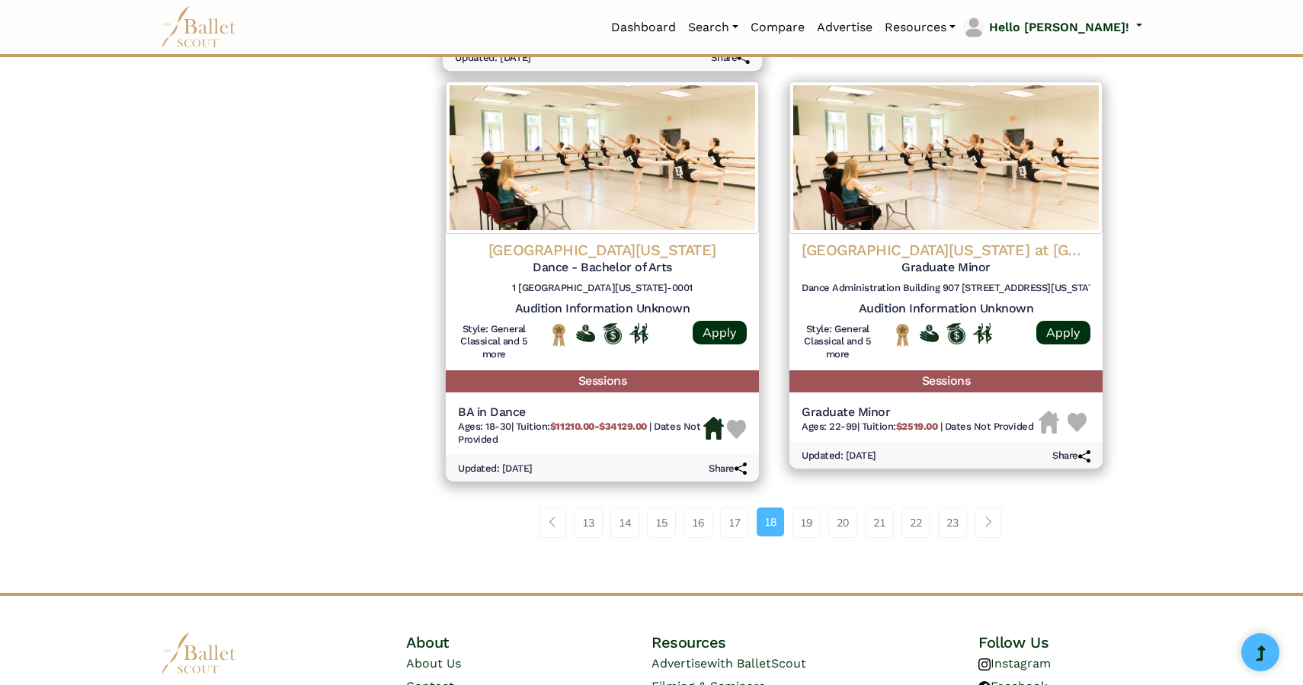
scroll to position [1905, 0]
click at [814, 521] on link "19" at bounding box center [806, 522] width 29 height 30
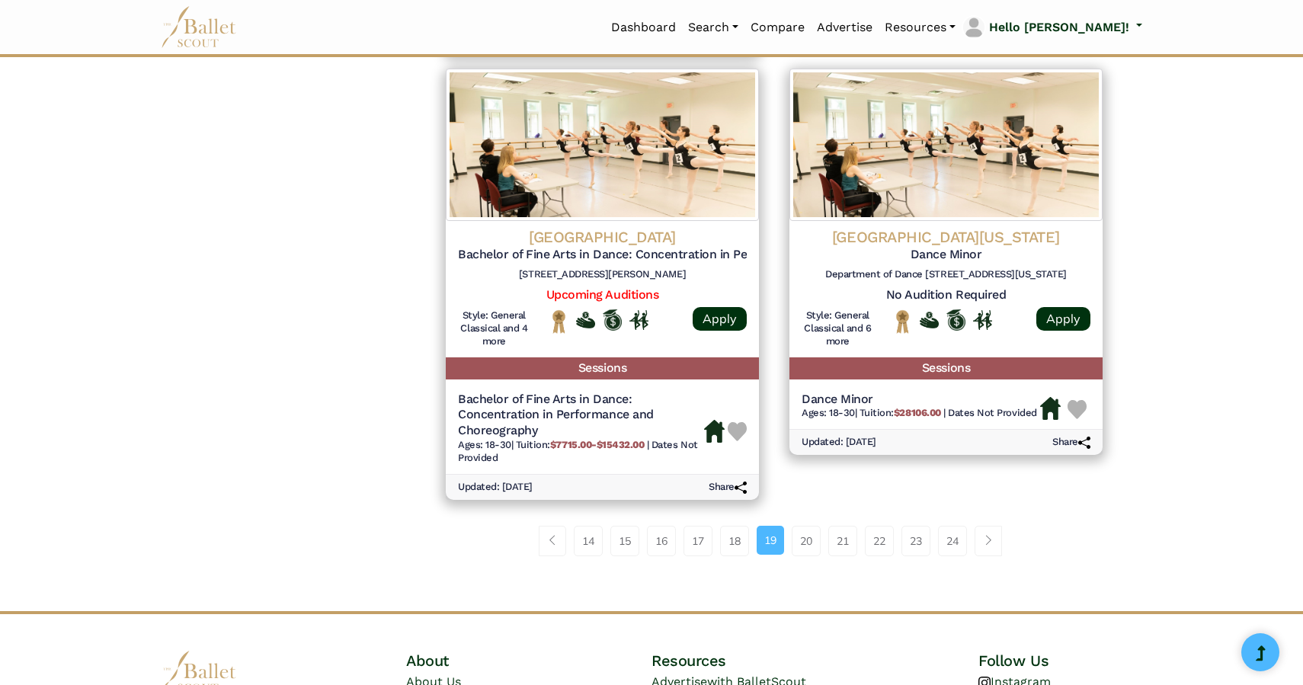
scroll to position [1924, 0]
click at [812, 552] on link "20" at bounding box center [806, 540] width 29 height 30
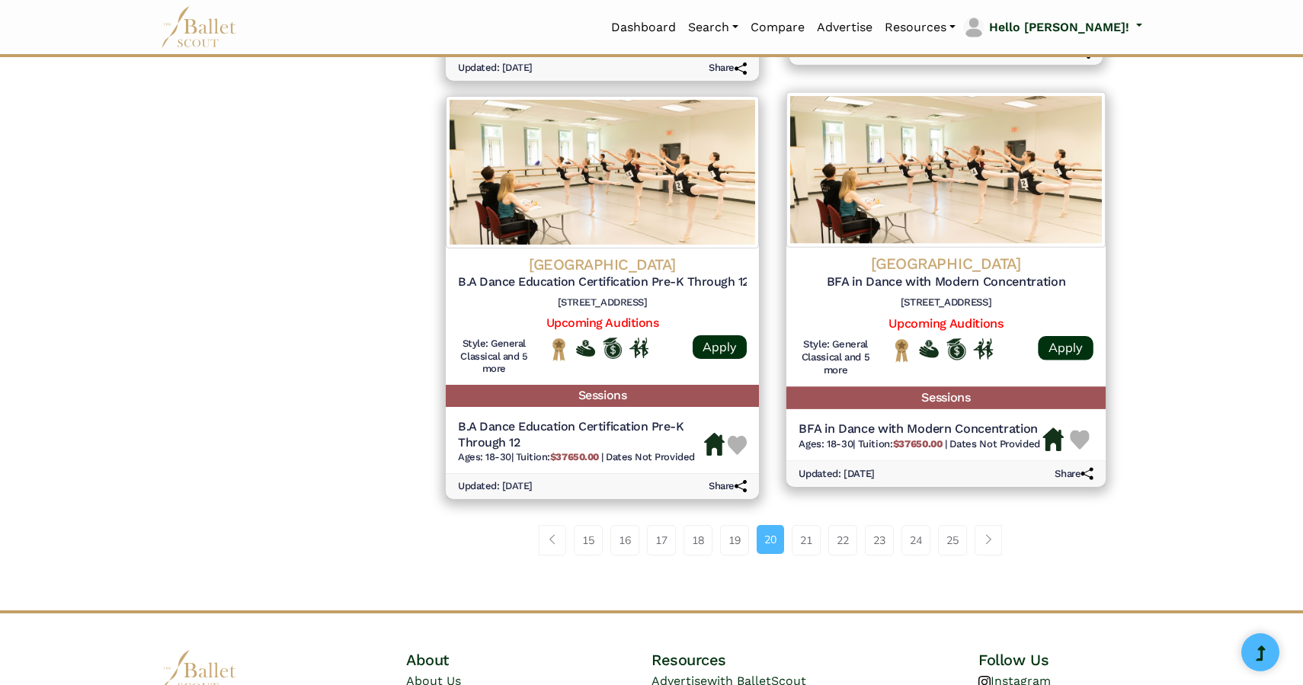
scroll to position [1941, 0]
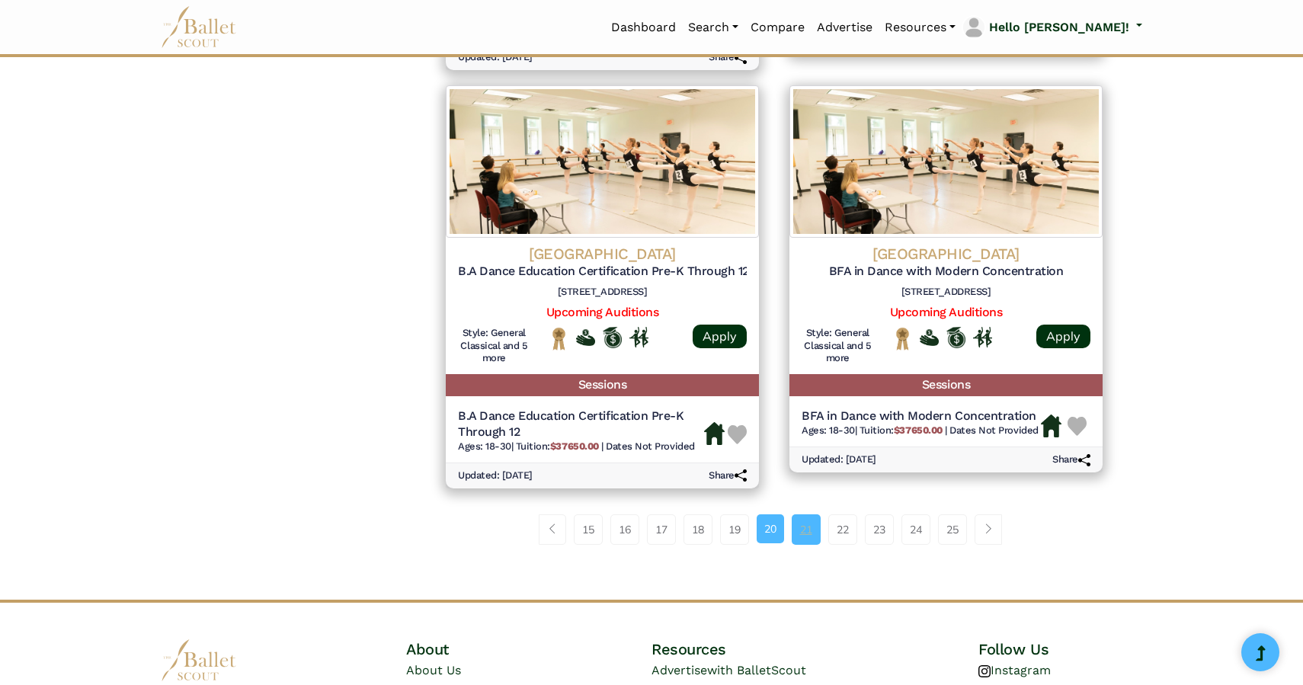
click at [802, 545] on link "21" at bounding box center [806, 529] width 29 height 30
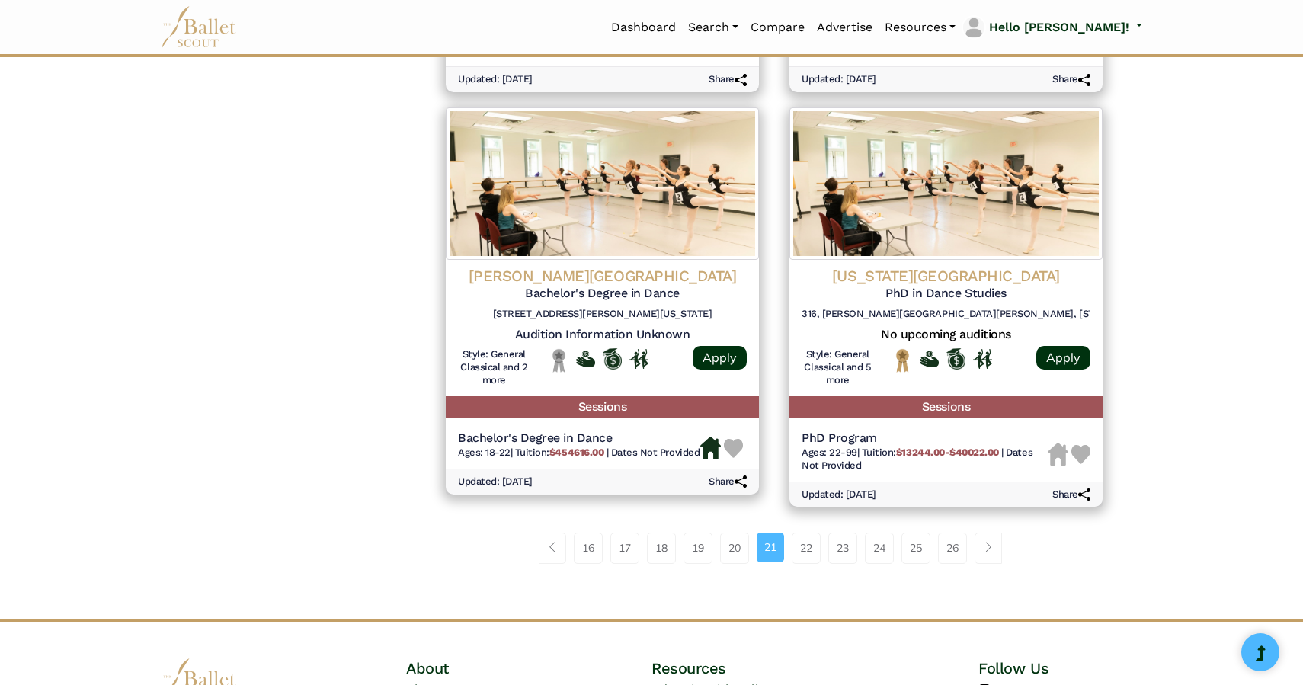
scroll to position [1997, 0]
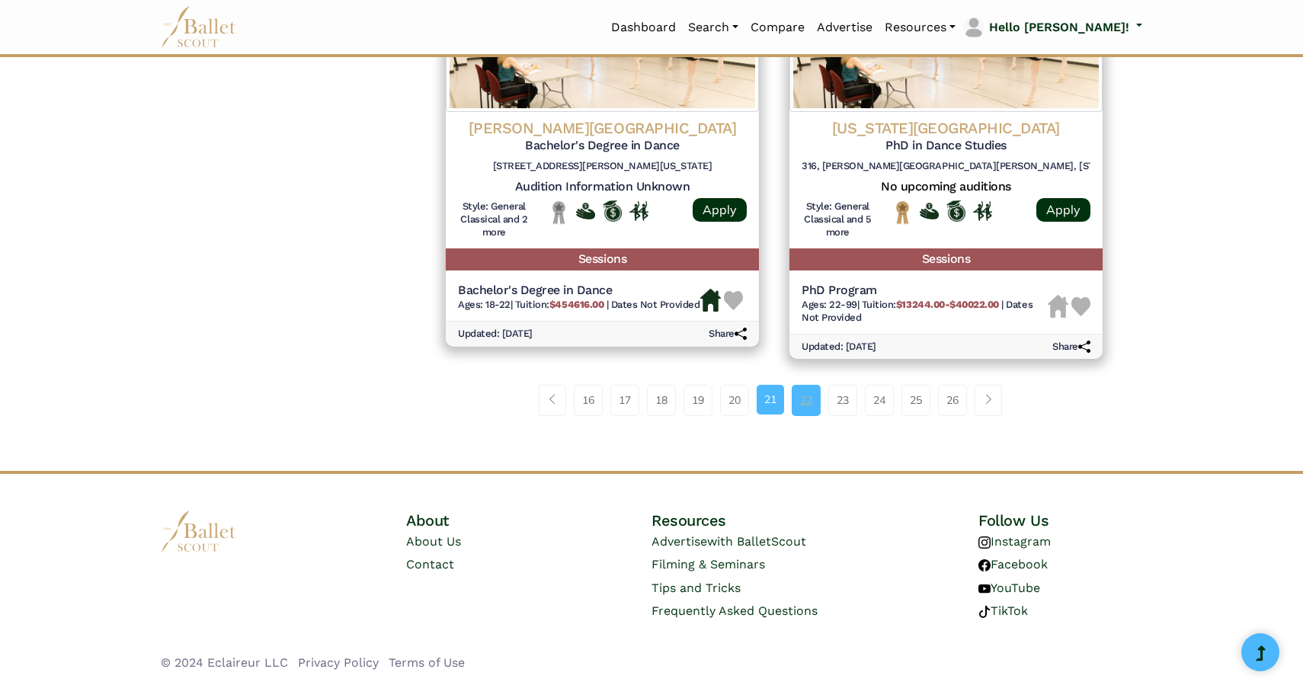
click at [805, 389] on link "22" at bounding box center [806, 400] width 29 height 30
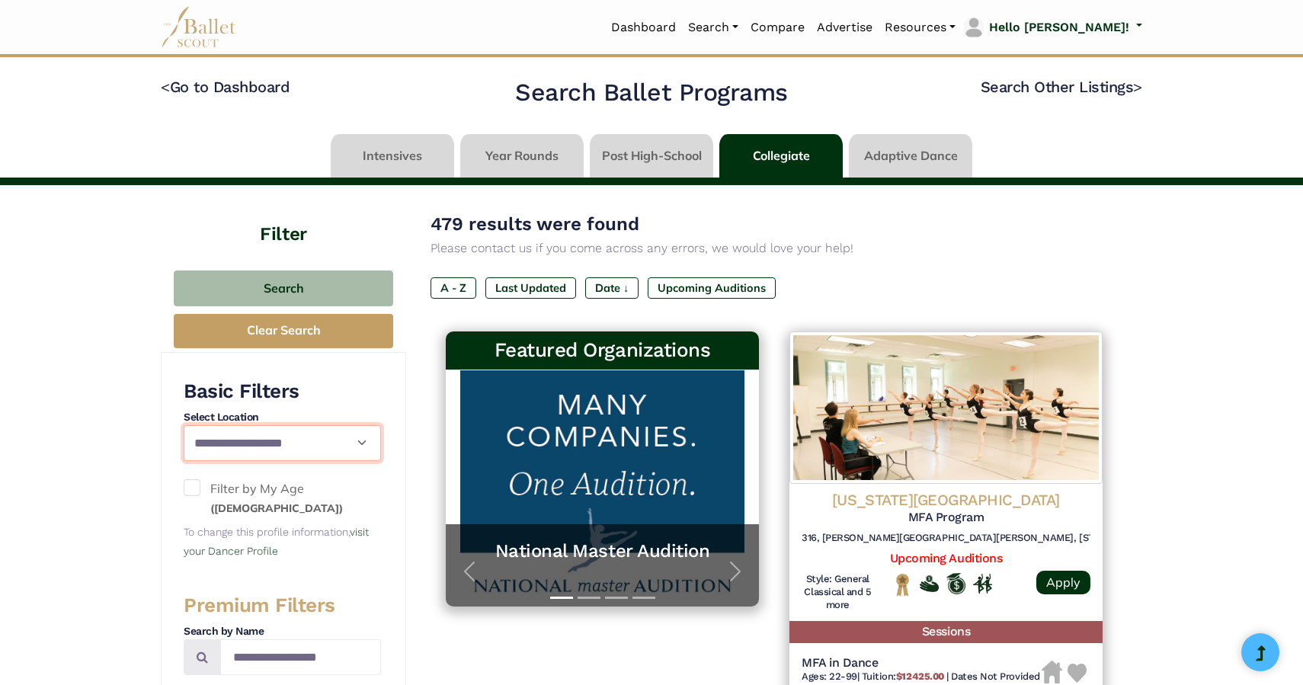
click at [184, 425] on select "**********" at bounding box center [282, 443] width 197 height 36
select select "**"
click option "*******" at bounding box center [0, 0] width 0 height 0
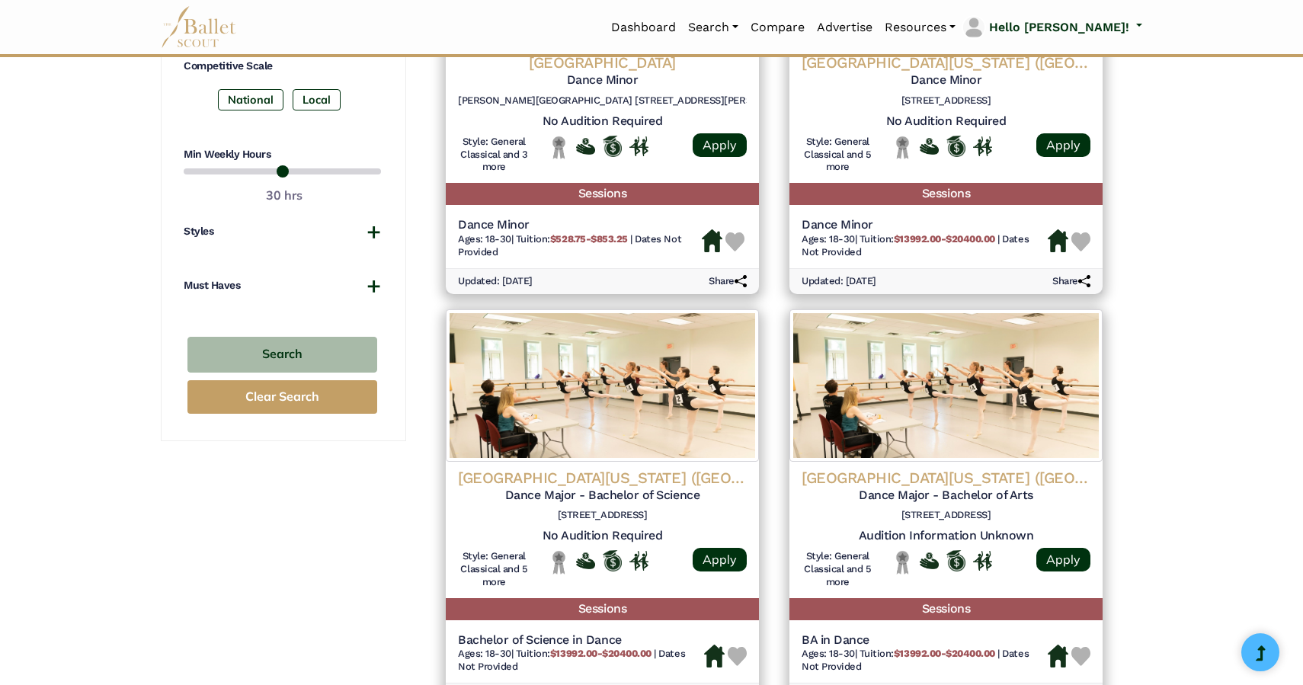
scroll to position [885, 0]
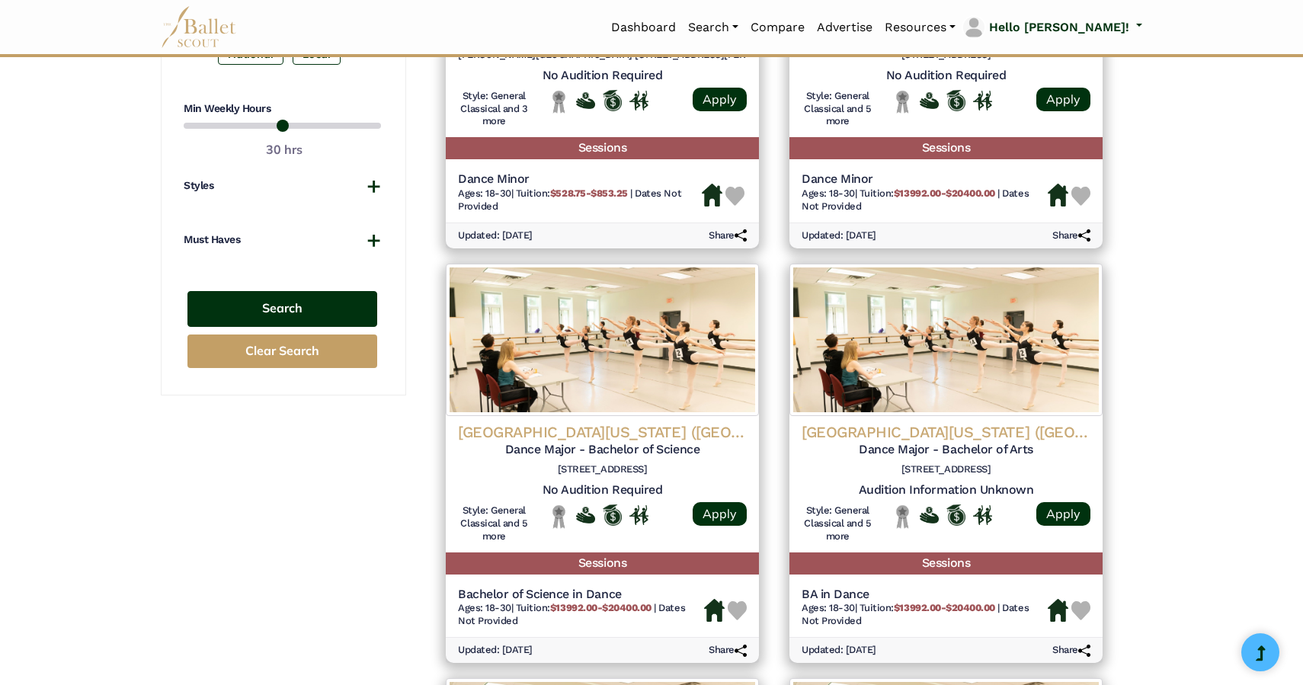
click at [289, 302] on button "Search" at bounding box center [282, 309] width 190 height 36
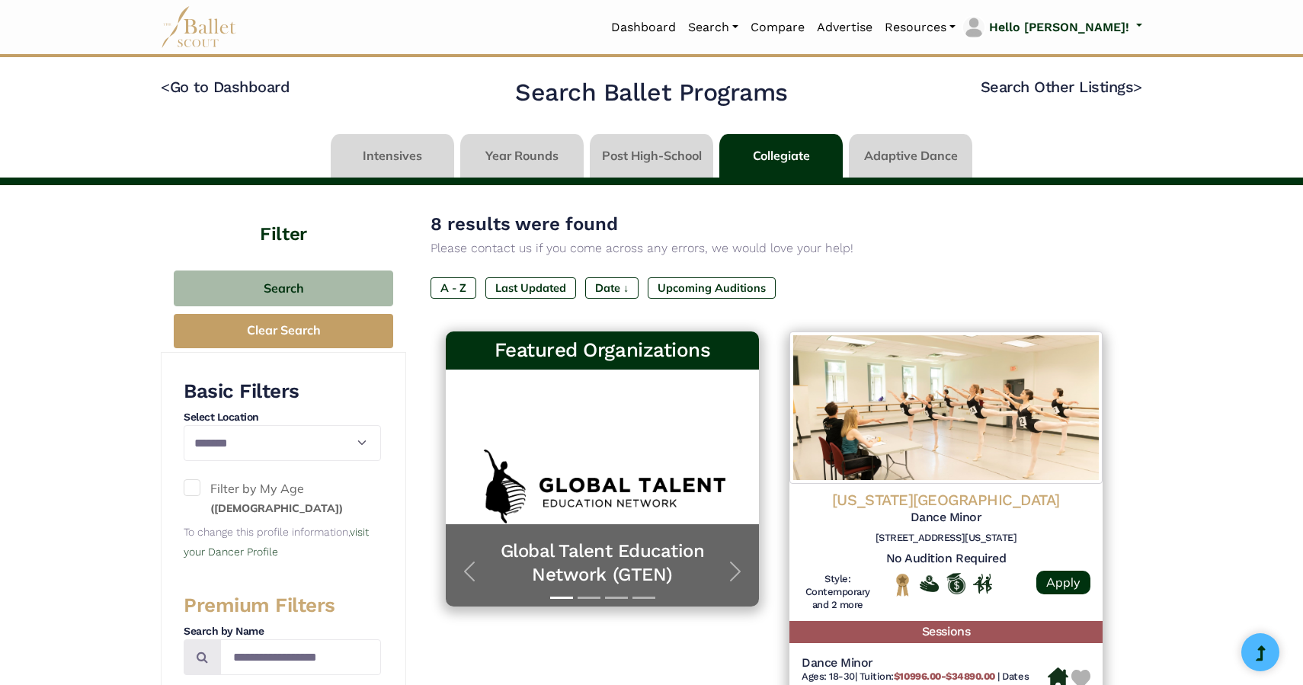
select select "**"
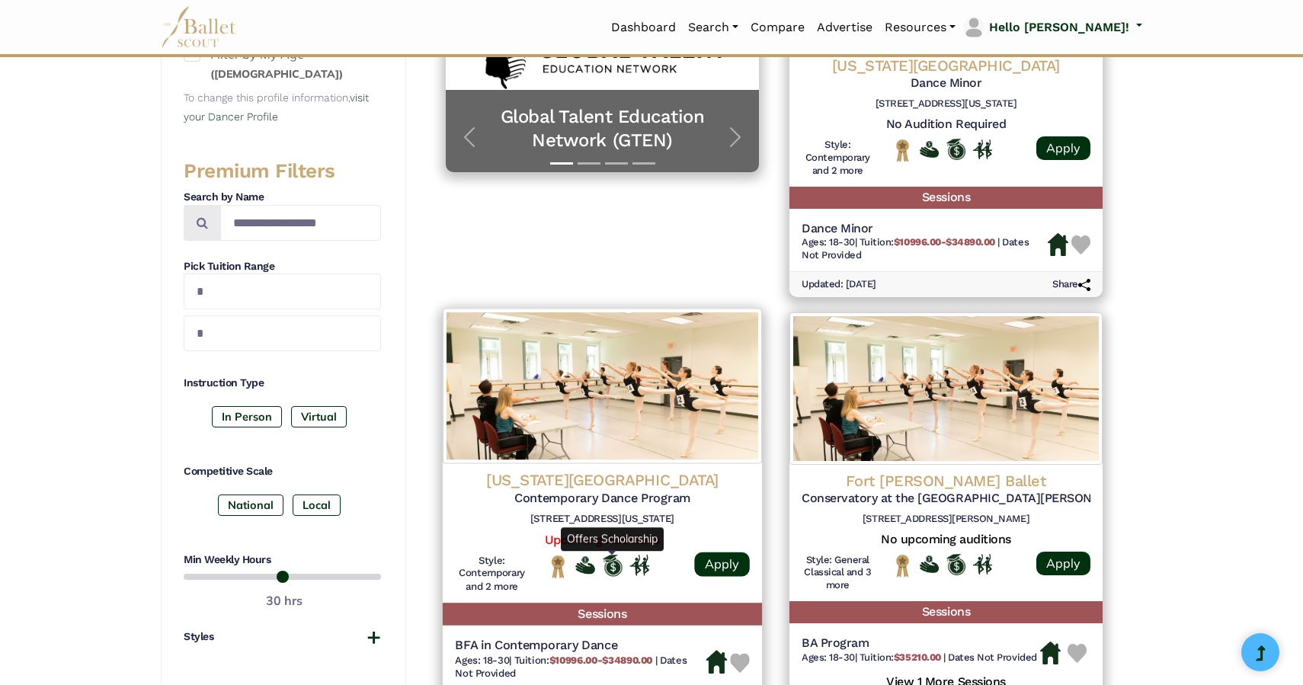
scroll to position [431, 0]
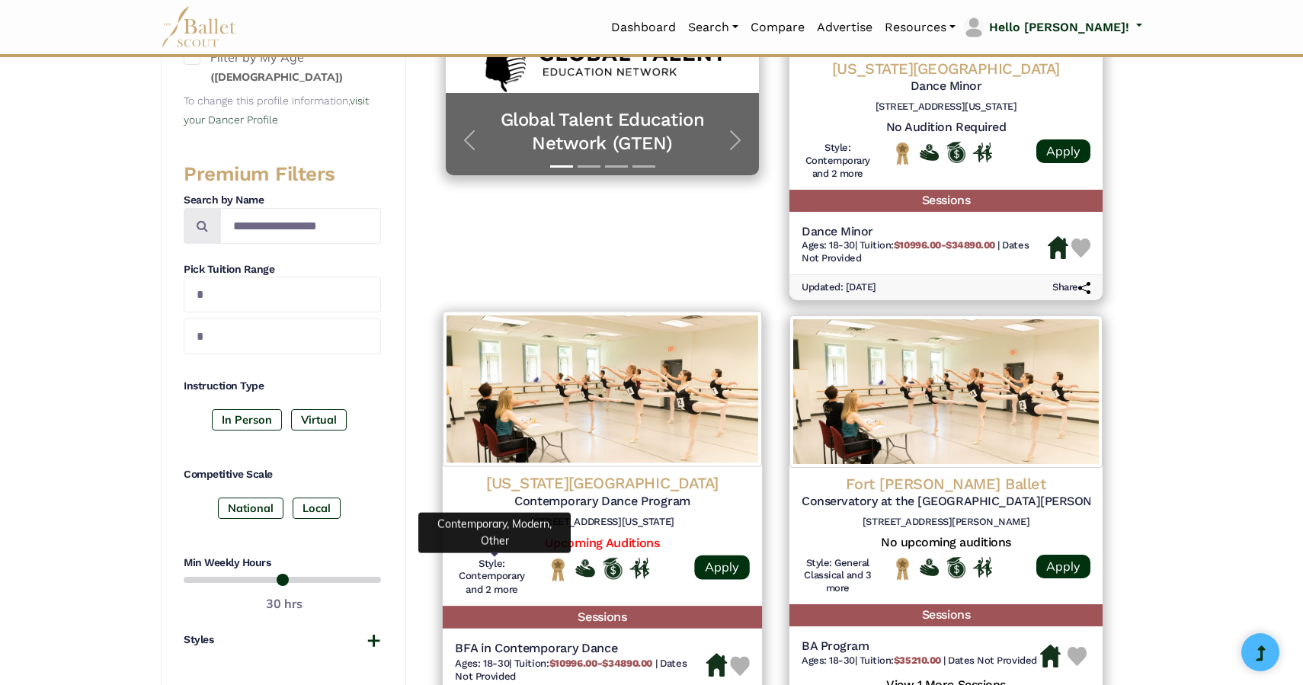
click at [509, 590] on h6 "Style: Contemporary and 2 more" at bounding box center [492, 577] width 74 height 40
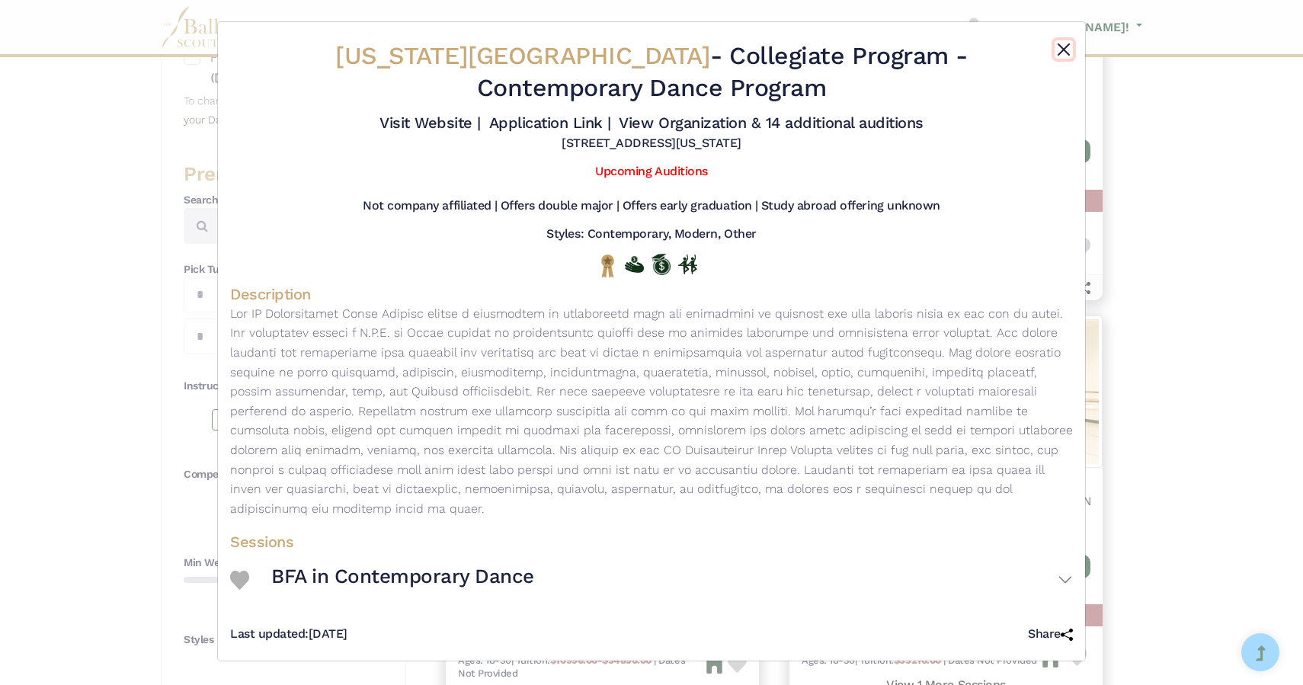
click at [1070, 46] on button "Close" at bounding box center [1063, 49] width 18 height 18
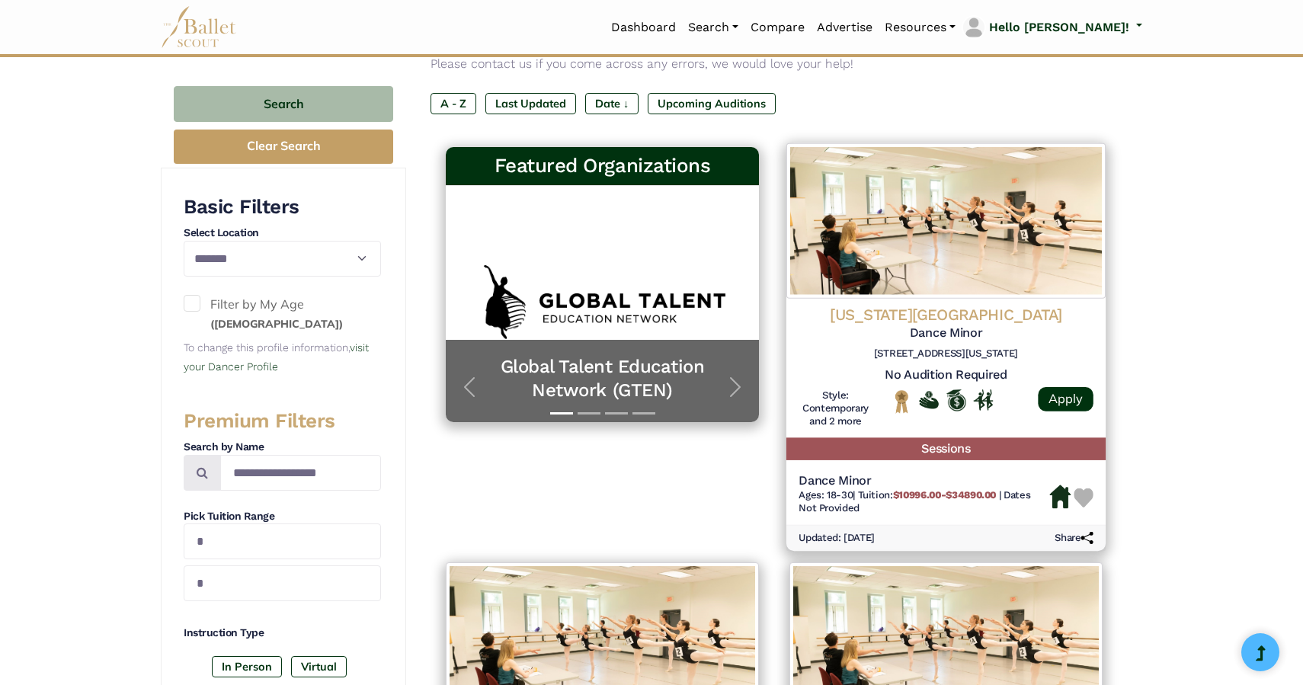
scroll to position [0, 0]
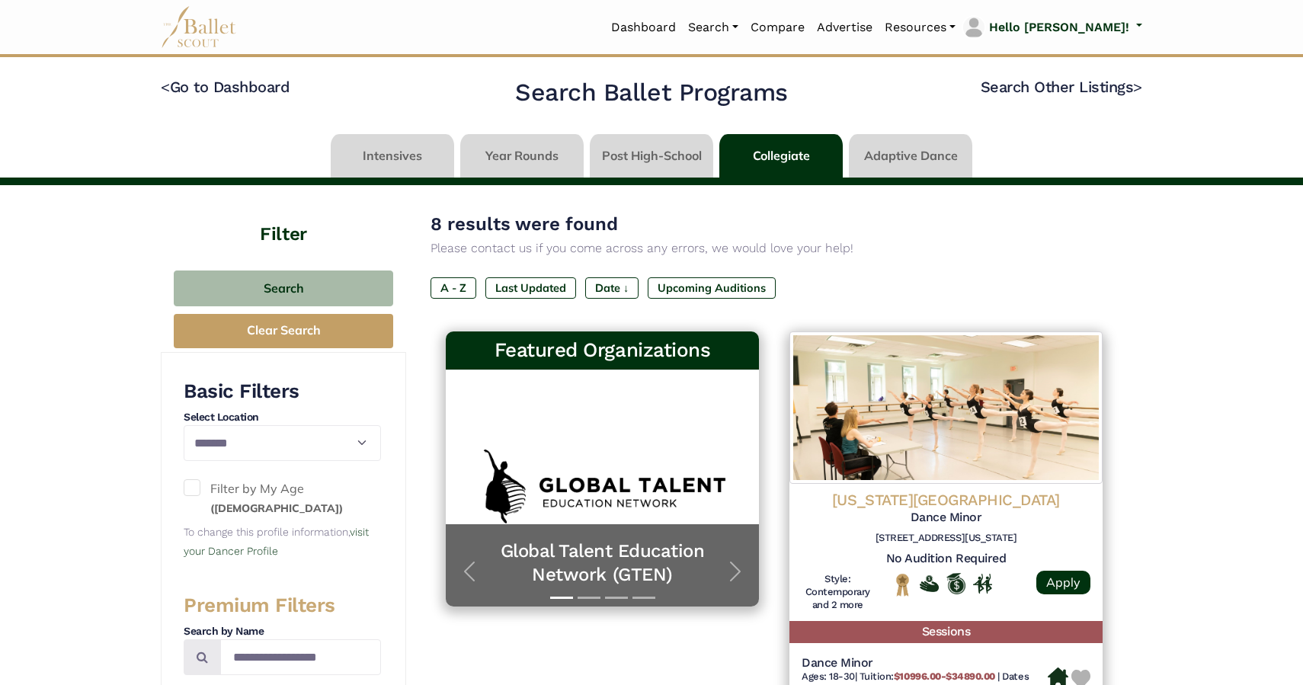
select select "**"
